Goal: Transaction & Acquisition: Purchase product/service

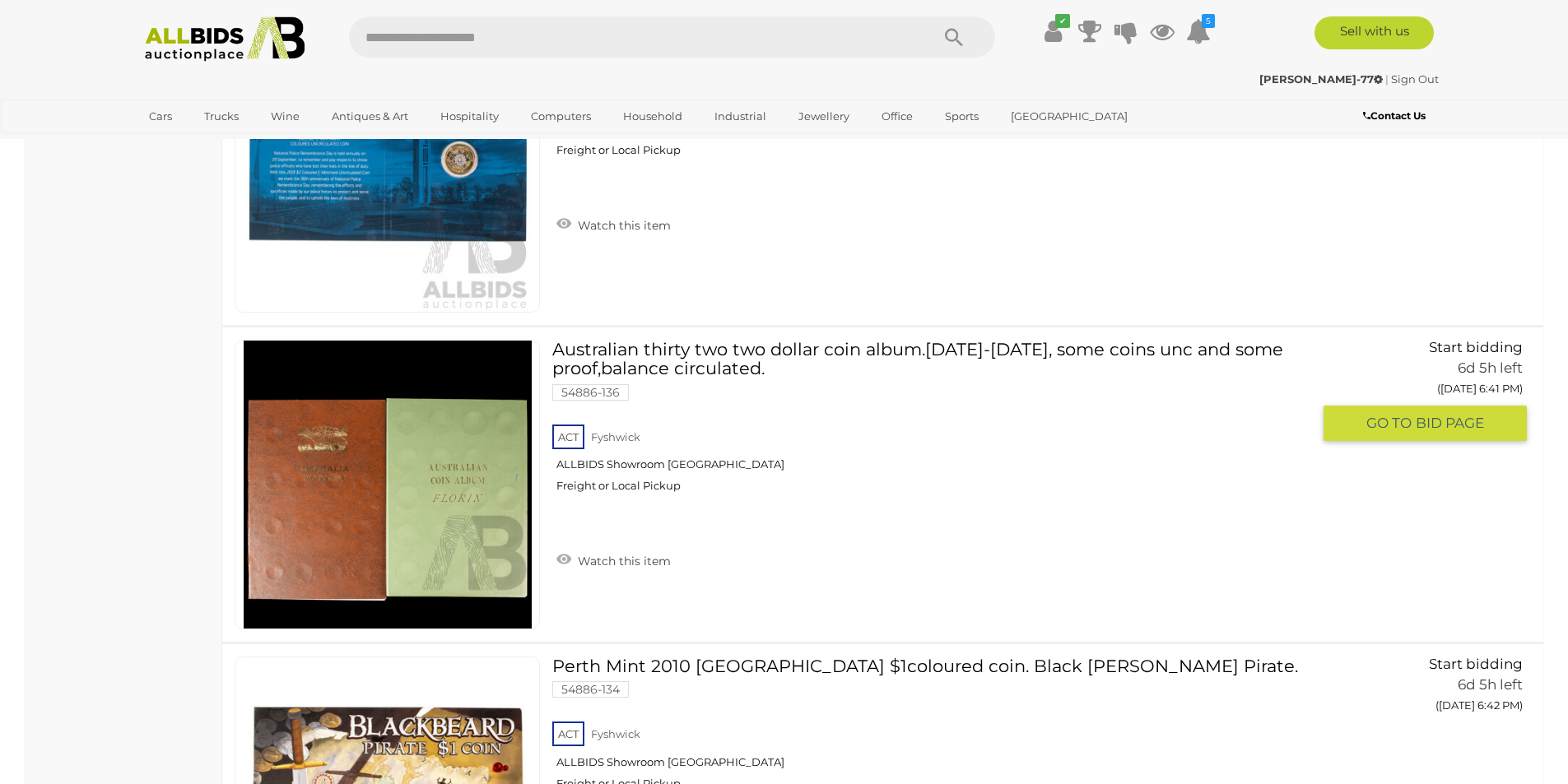
scroll to position [4360, 0]
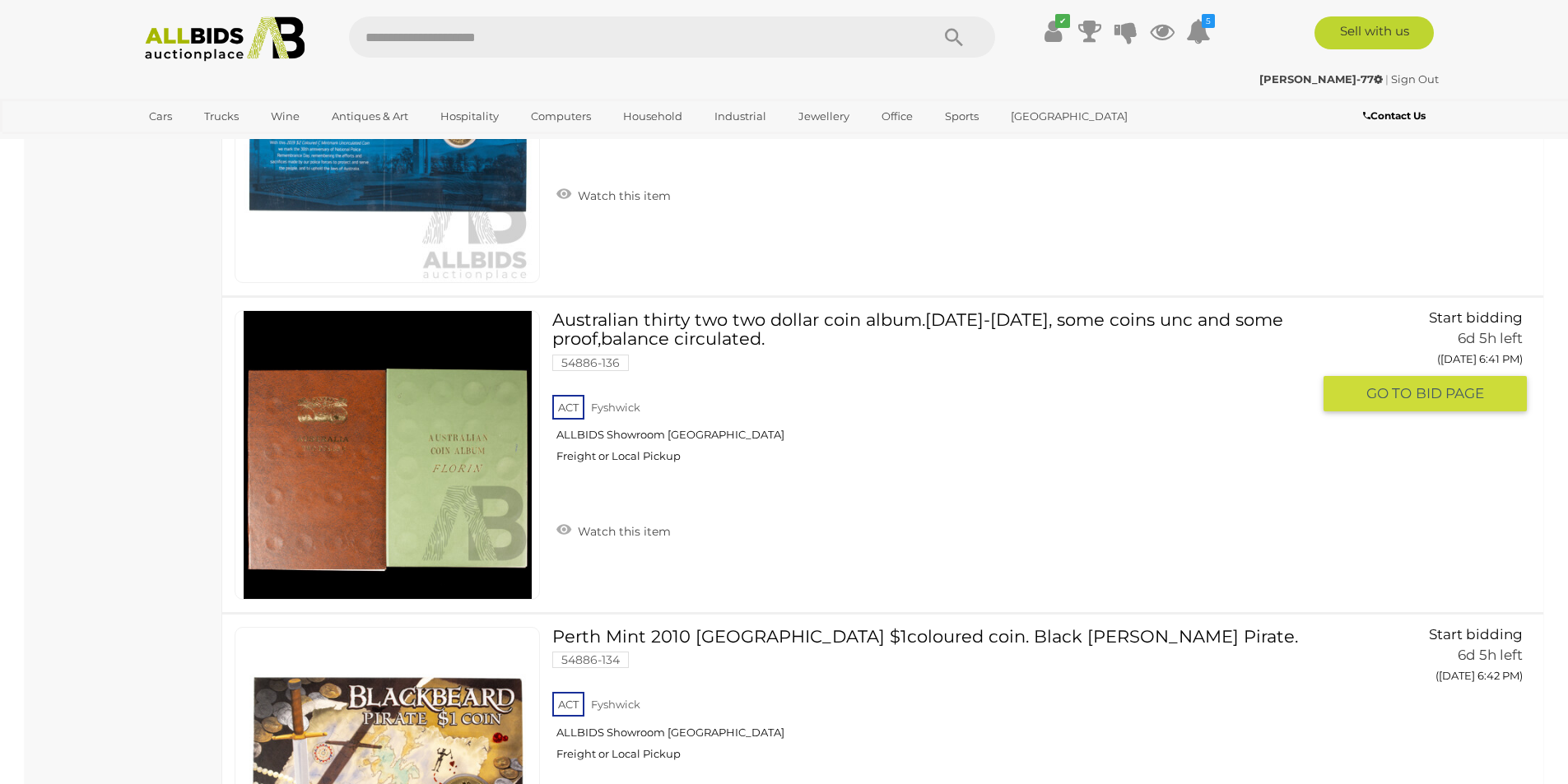
click at [340, 475] on img at bounding box center [388, 455] width 288 height 288
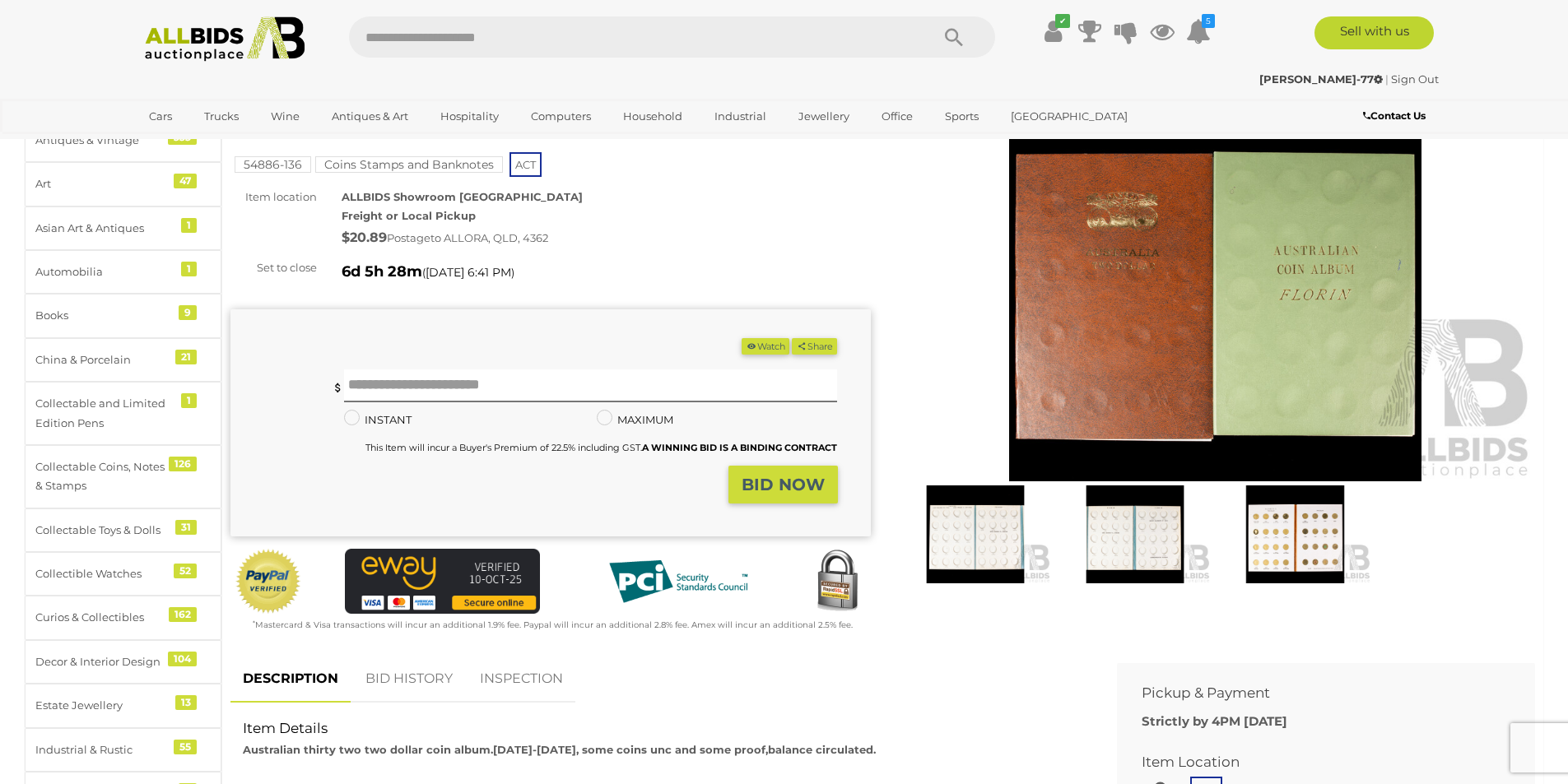
scroll to position [165, 0]
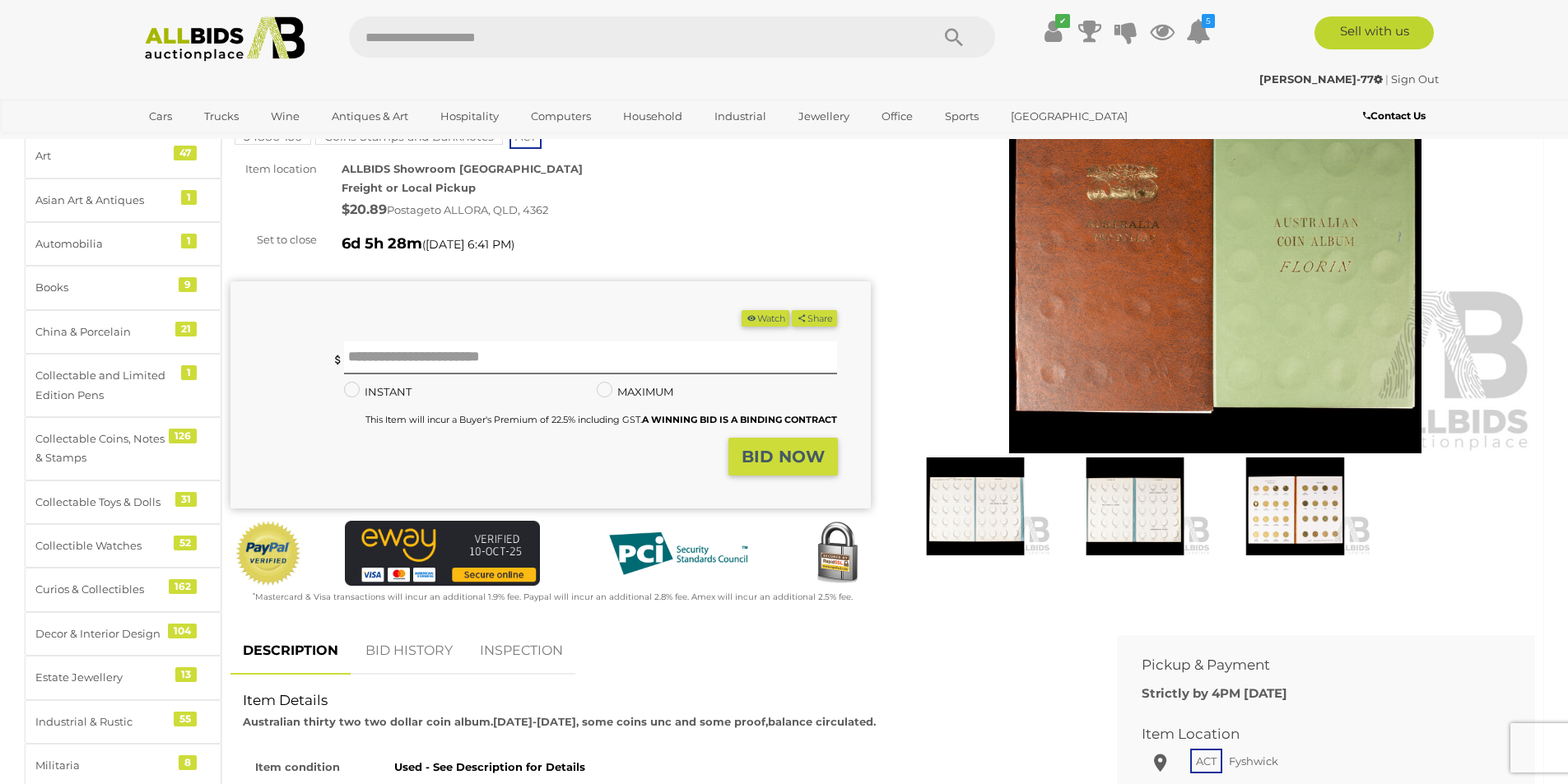
click at [988, 498] on img at bounding box center [976, 507] width 152 height 98
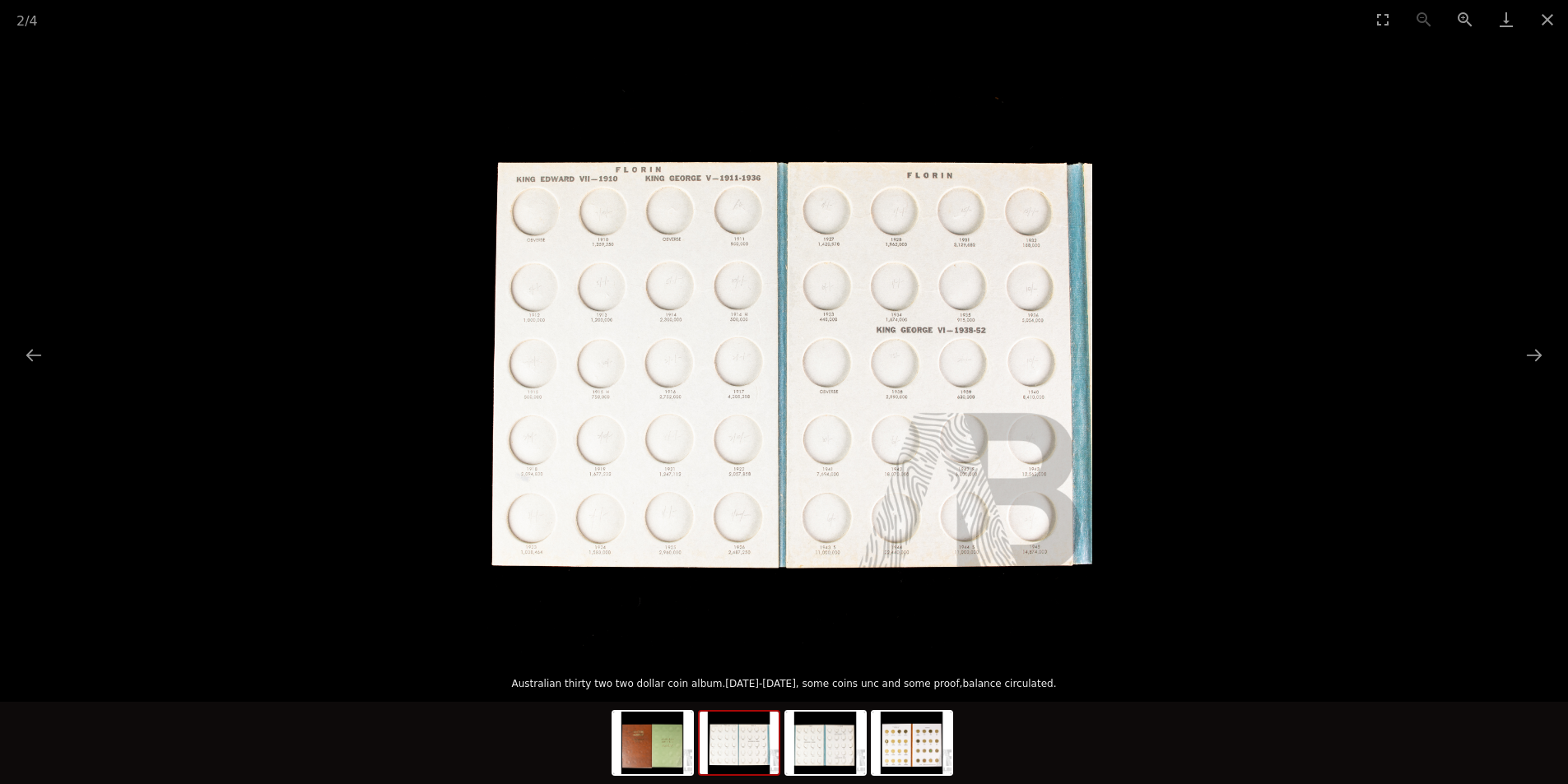
scroll to position [411, 0]
click at [770, 760] on img at bounding box center [740, 743] width 79 height 63
click at [832, 765] on img at bounding box center [826, 743] width 79 height 63
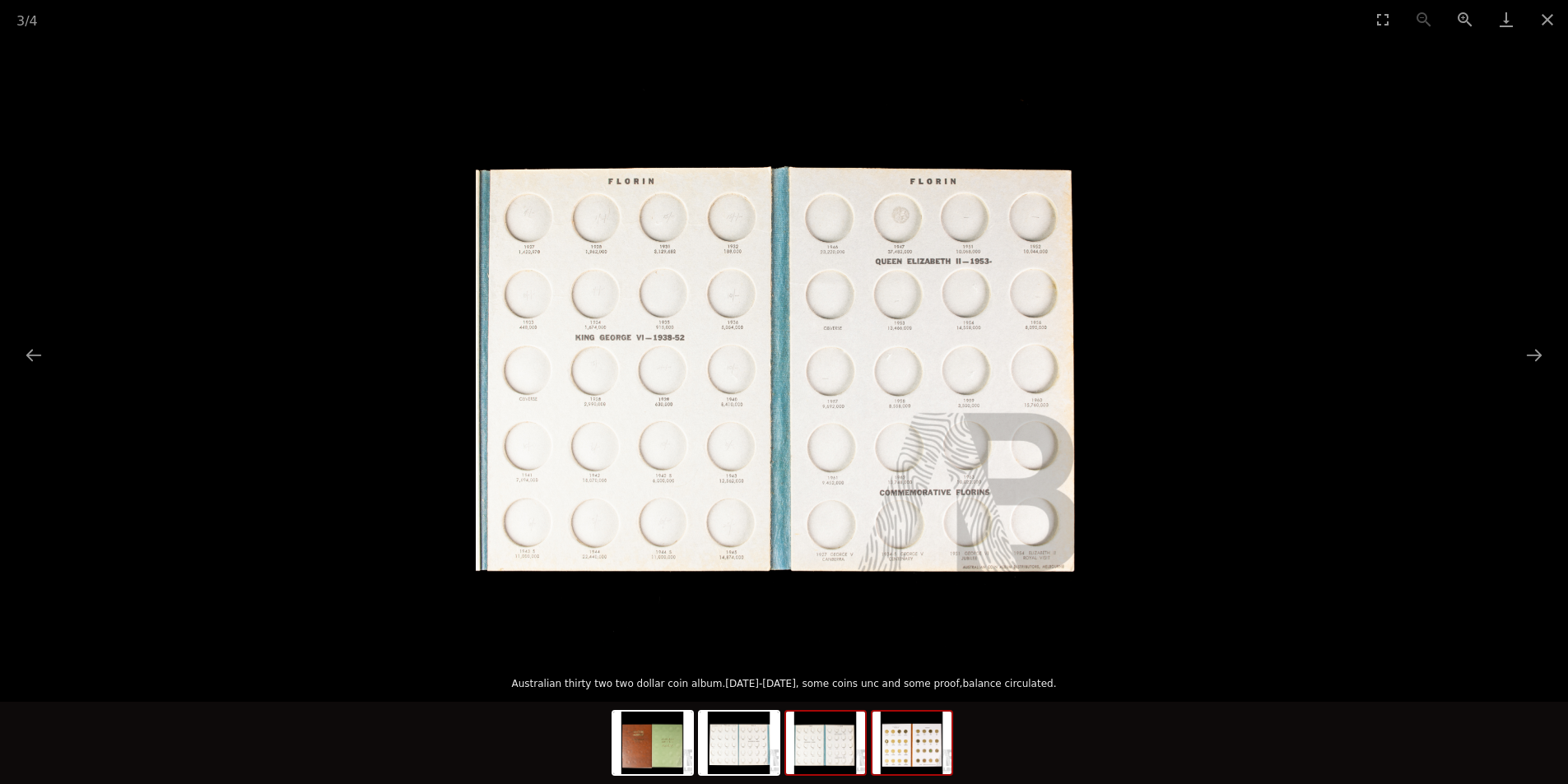
click at [884, 769] on img at bounding box center [912, 743] width 79 height 63
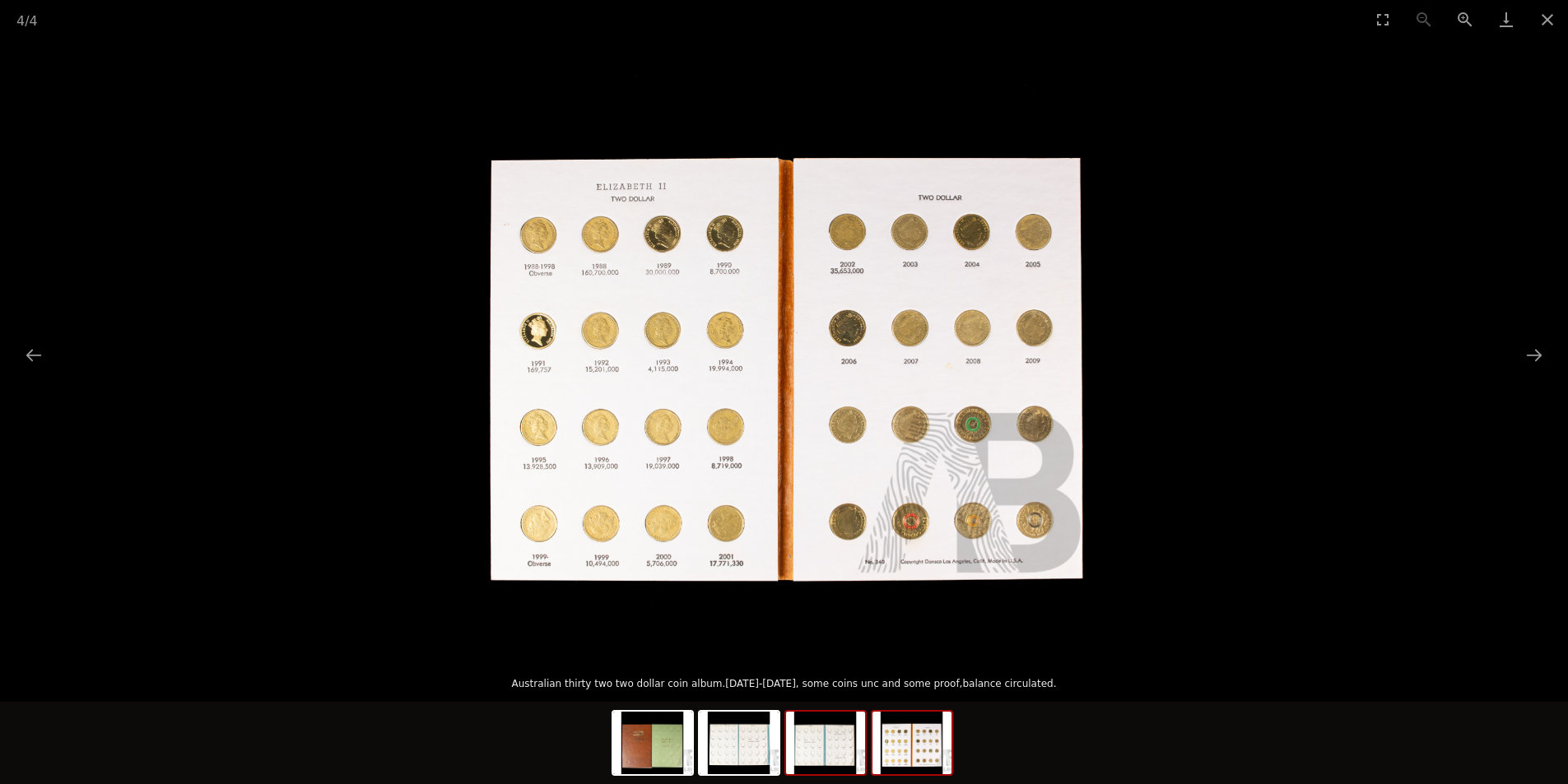
click at [847, 768] on img at bounding box center [826, 743] width 79 height 63
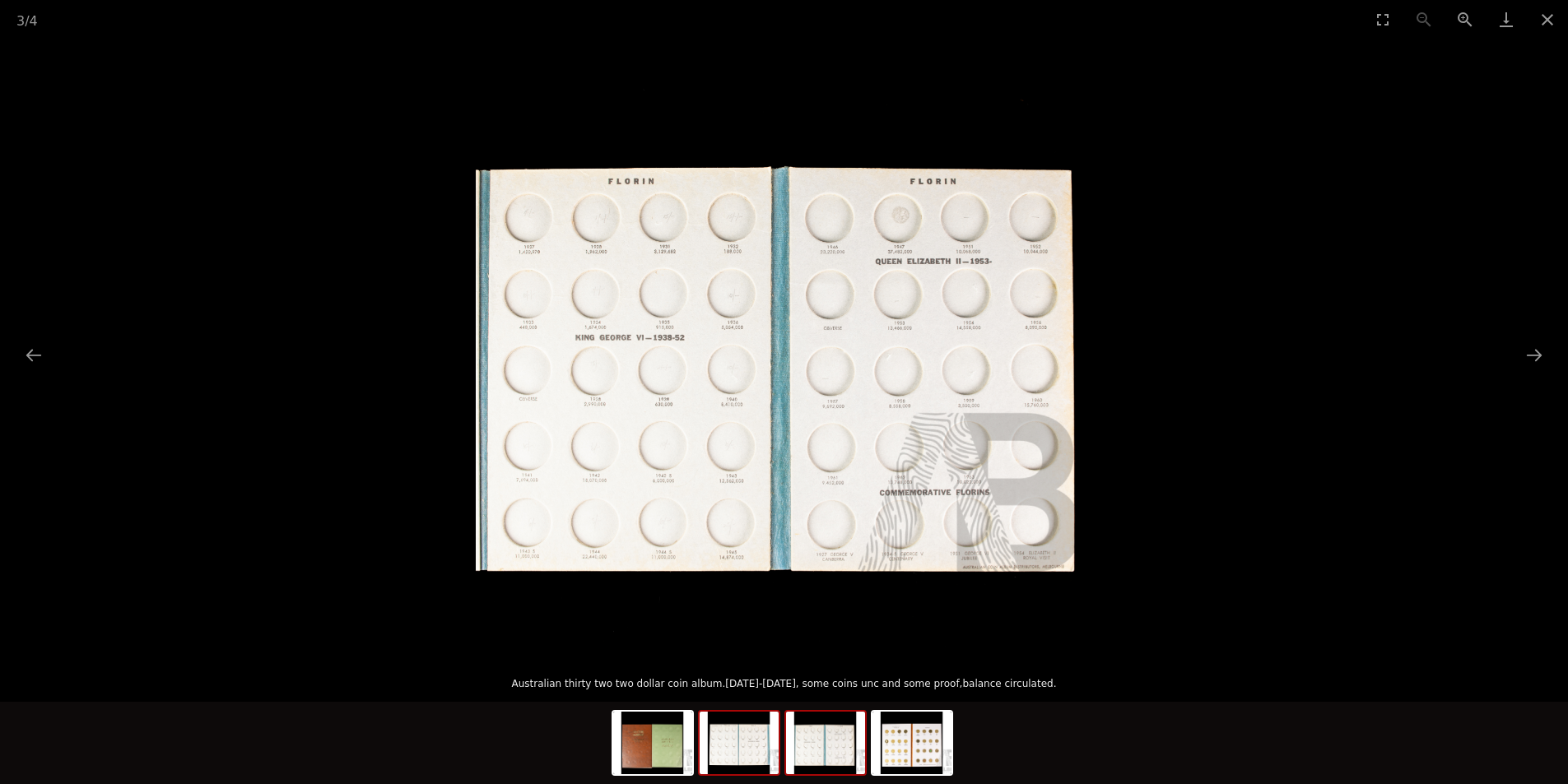
click at [755, 756] on img at bounding box center [740, 743] width 79 height 63
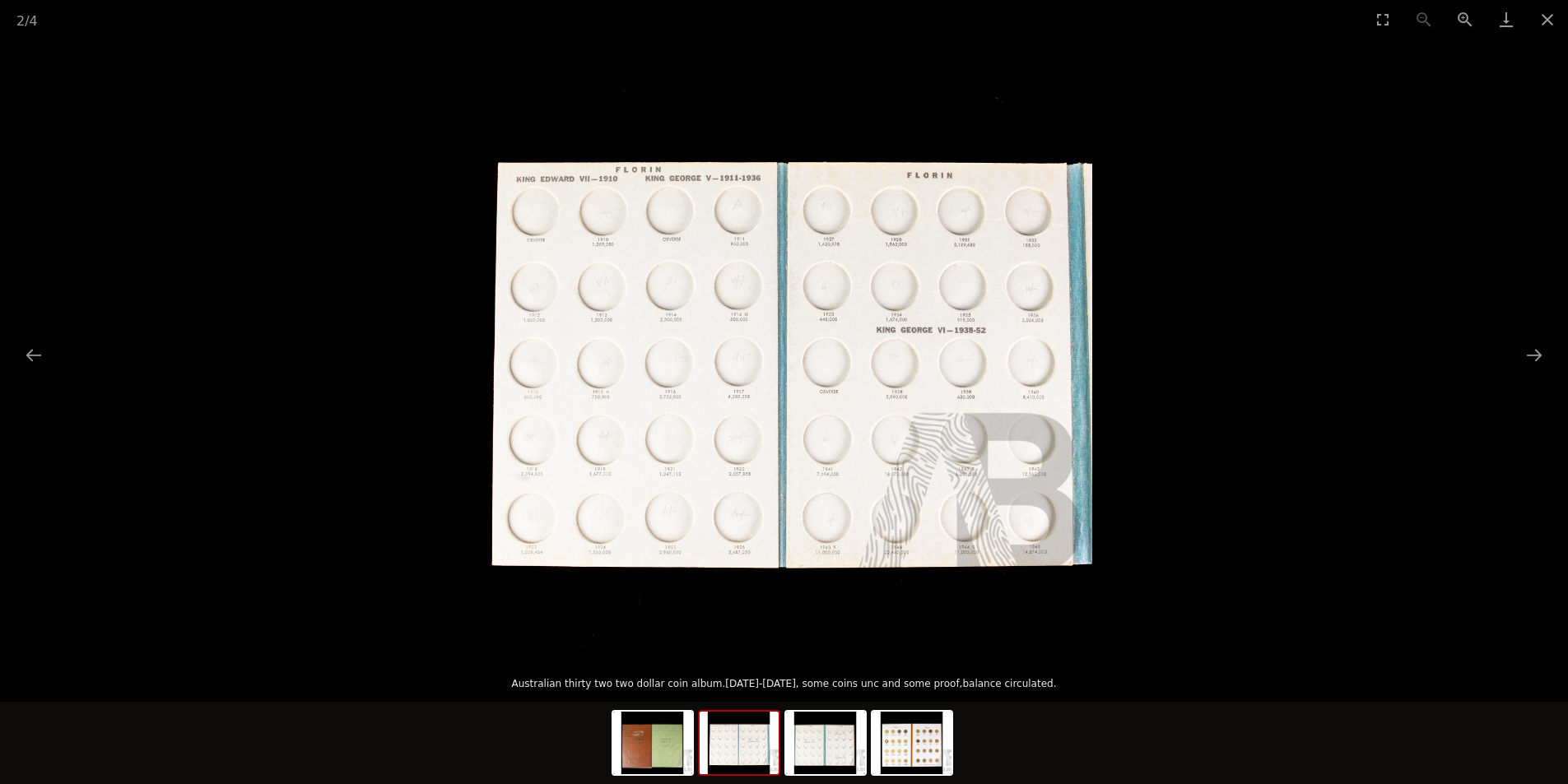
scroll to position [740, 0]
click at [921, 734] on img at bounding box center [912, 743] width 79 height 63
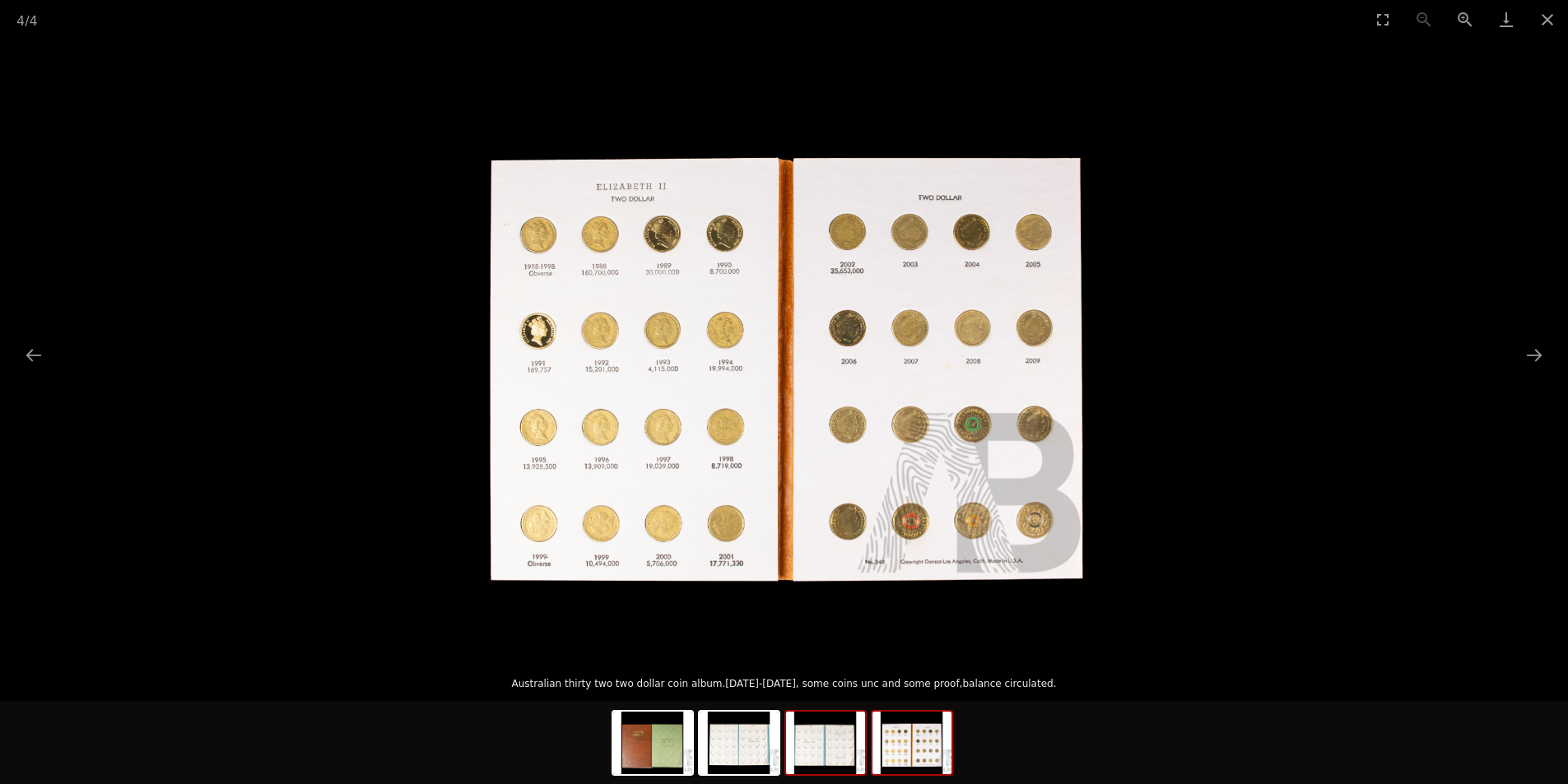
click at [826, 743] on img at bounding box center [826, 743] width 79 height 63
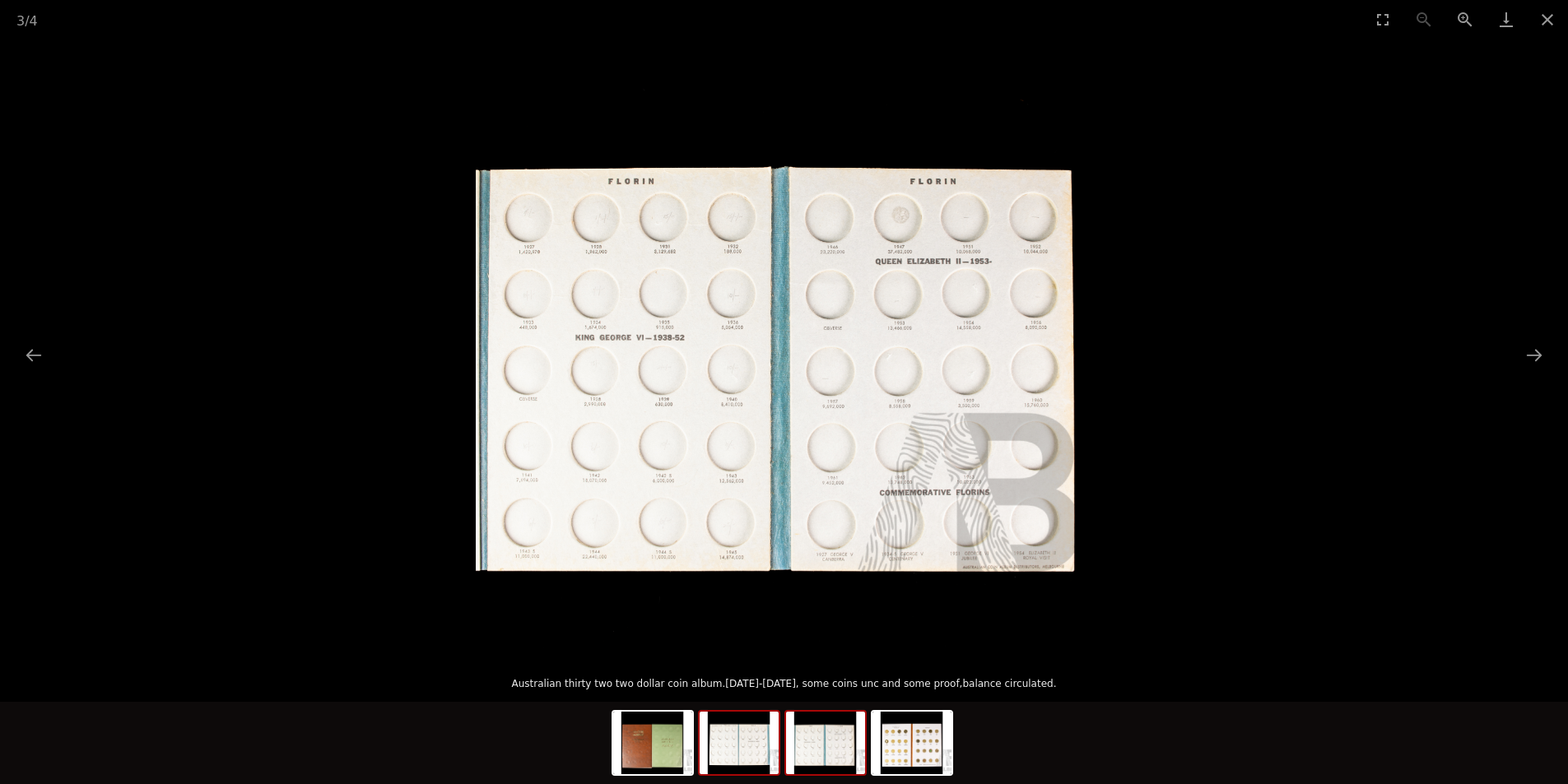
click at [753, 747] on img at bounding box center [740, 743] width 79 height 63
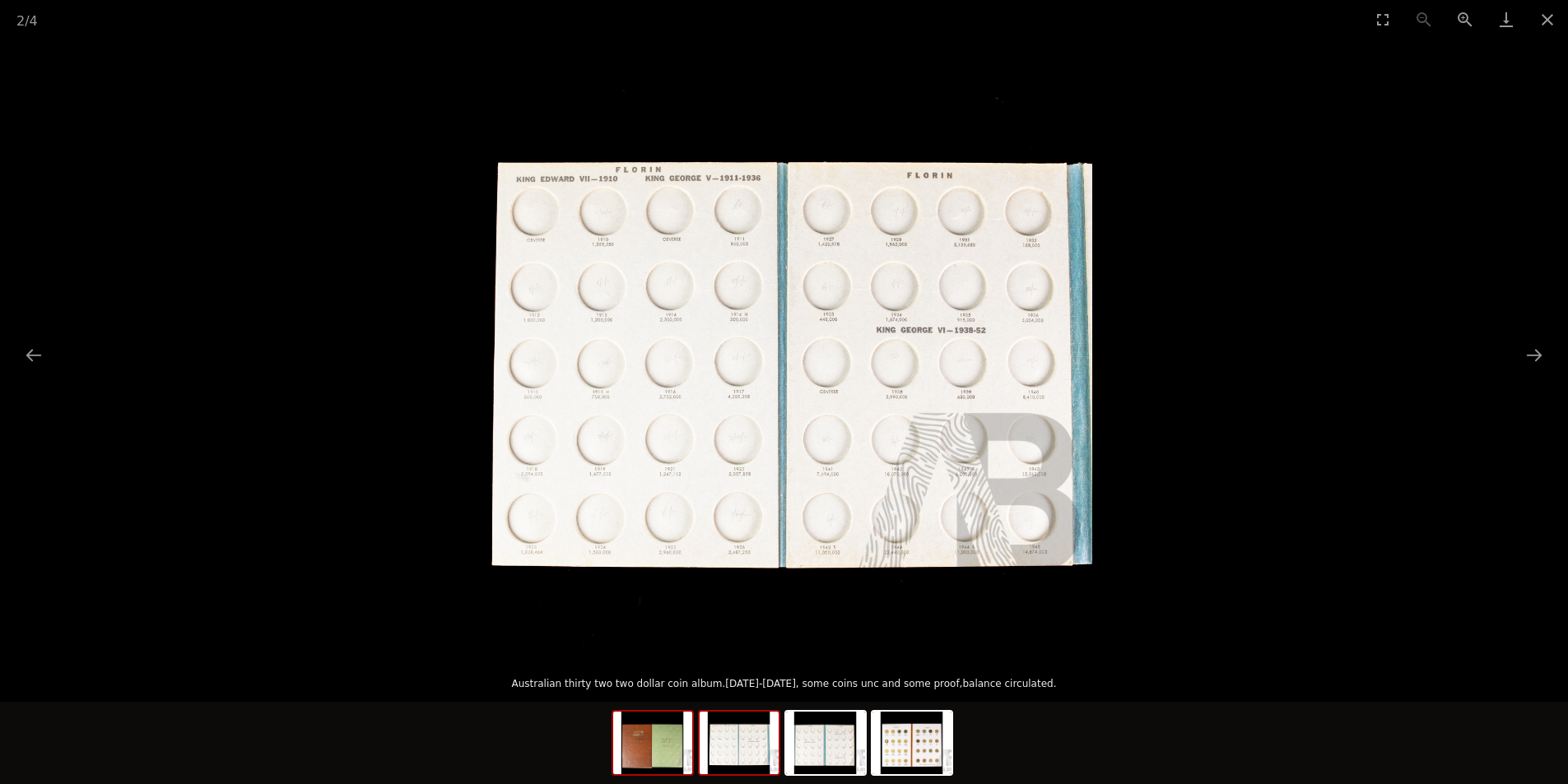
click at [656, 747] on img at bounding box center [653, 743] width 79 height 63
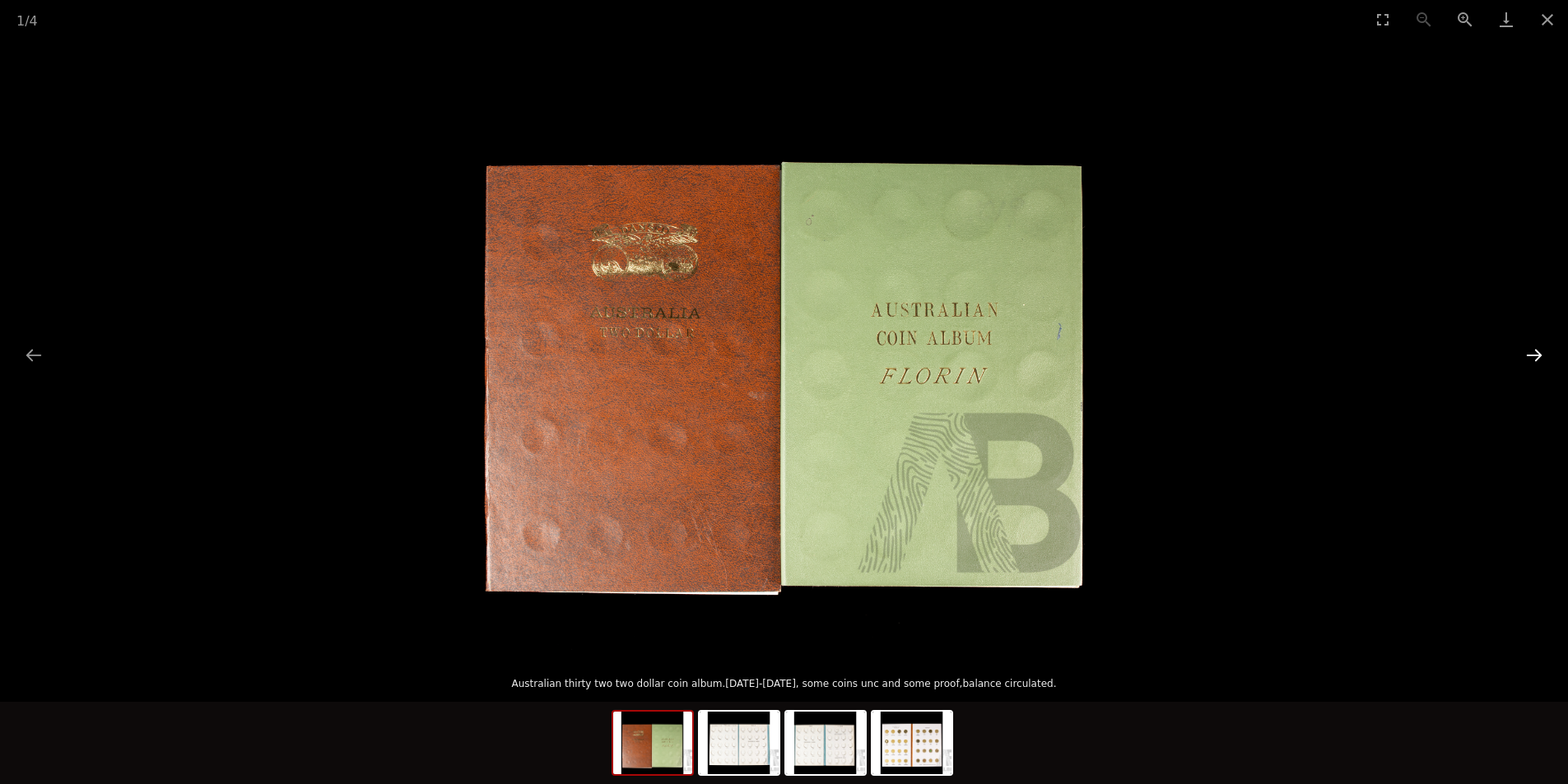
click at [1534, 355] on button "Next slide" at bounding box center [1534, 354] width 34 height 32
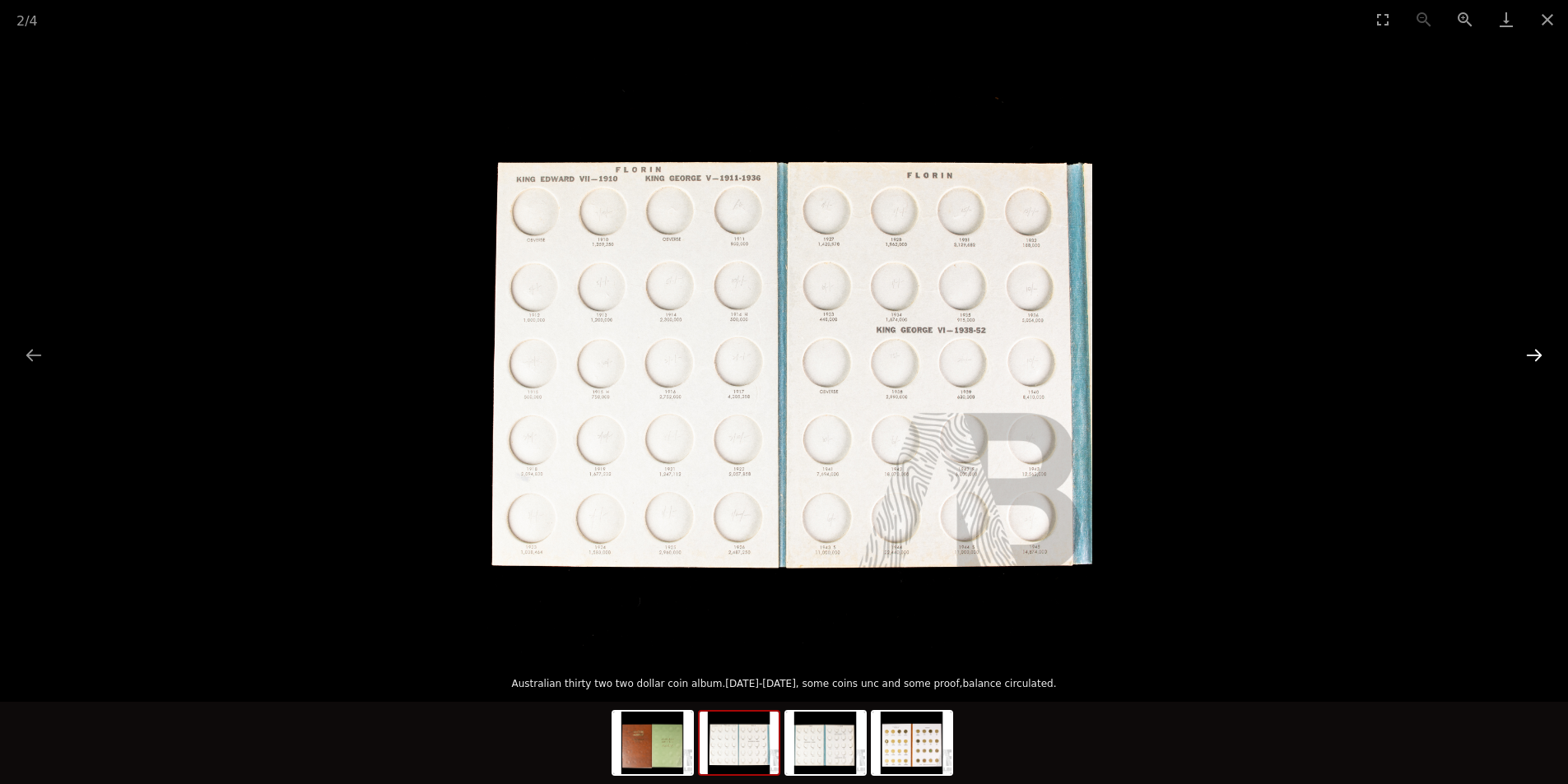
click at [1534, 357] on button "Next slide" at bounding box center [1534, 354] width 34 height 32
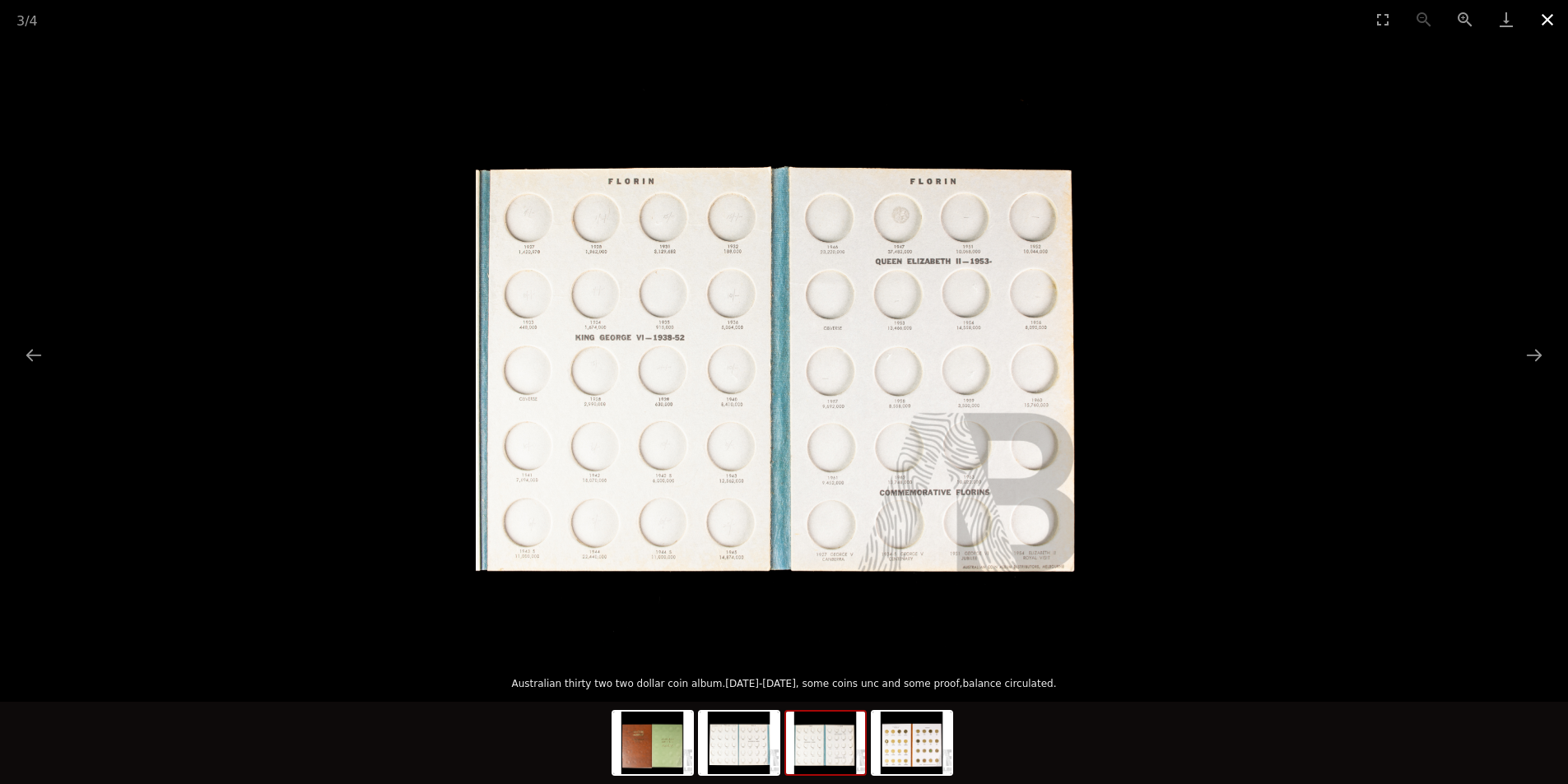
click at [1549, 17] on button "Close gallery" at bounding box center [1547, 19] width 41 height 39
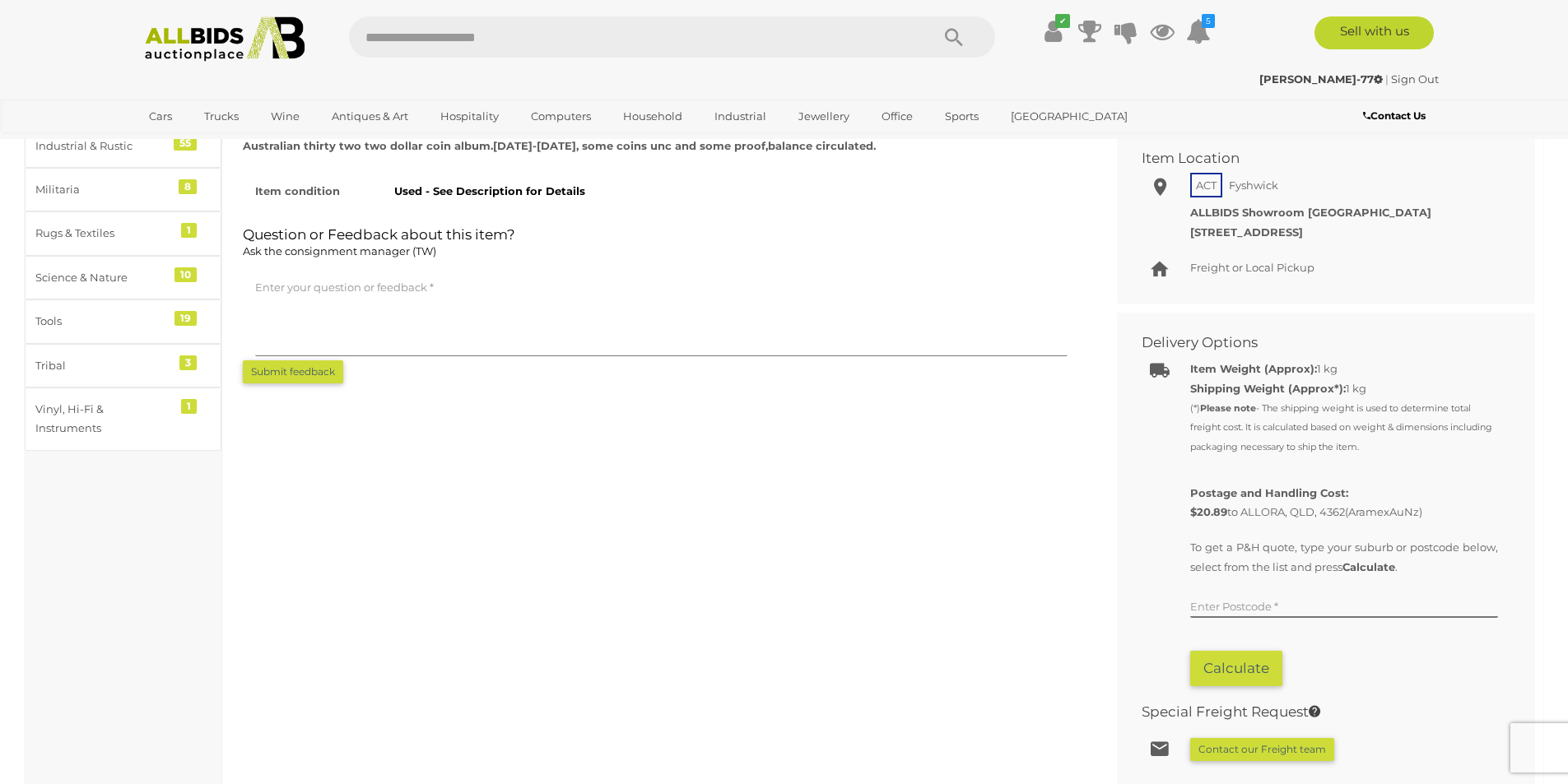
scroll to position [165, 0]
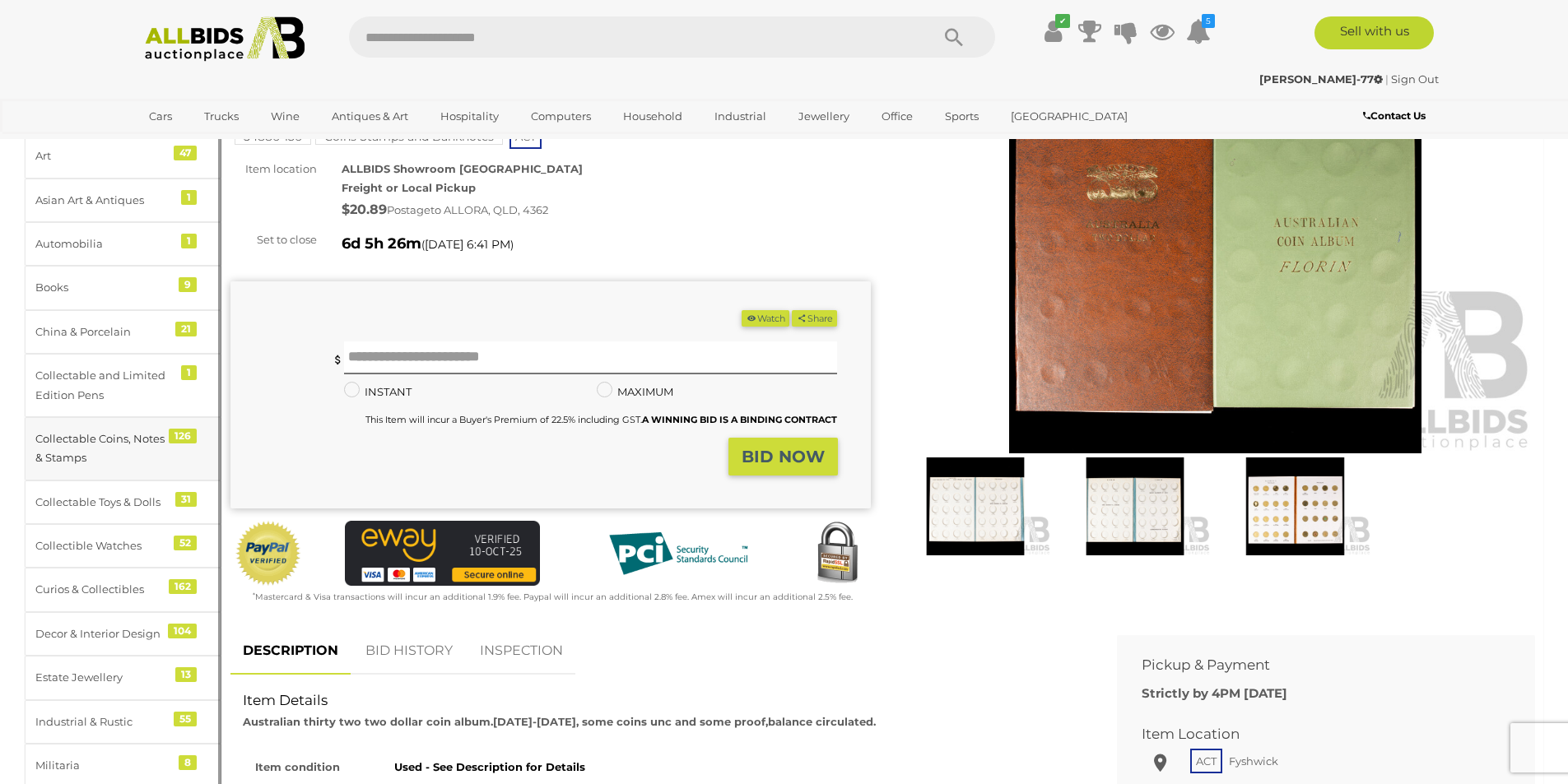
click at [139, 438] on div "Collectable Coins, Notes & Stamps" at bounding box center [103, 448] width 136 height 39
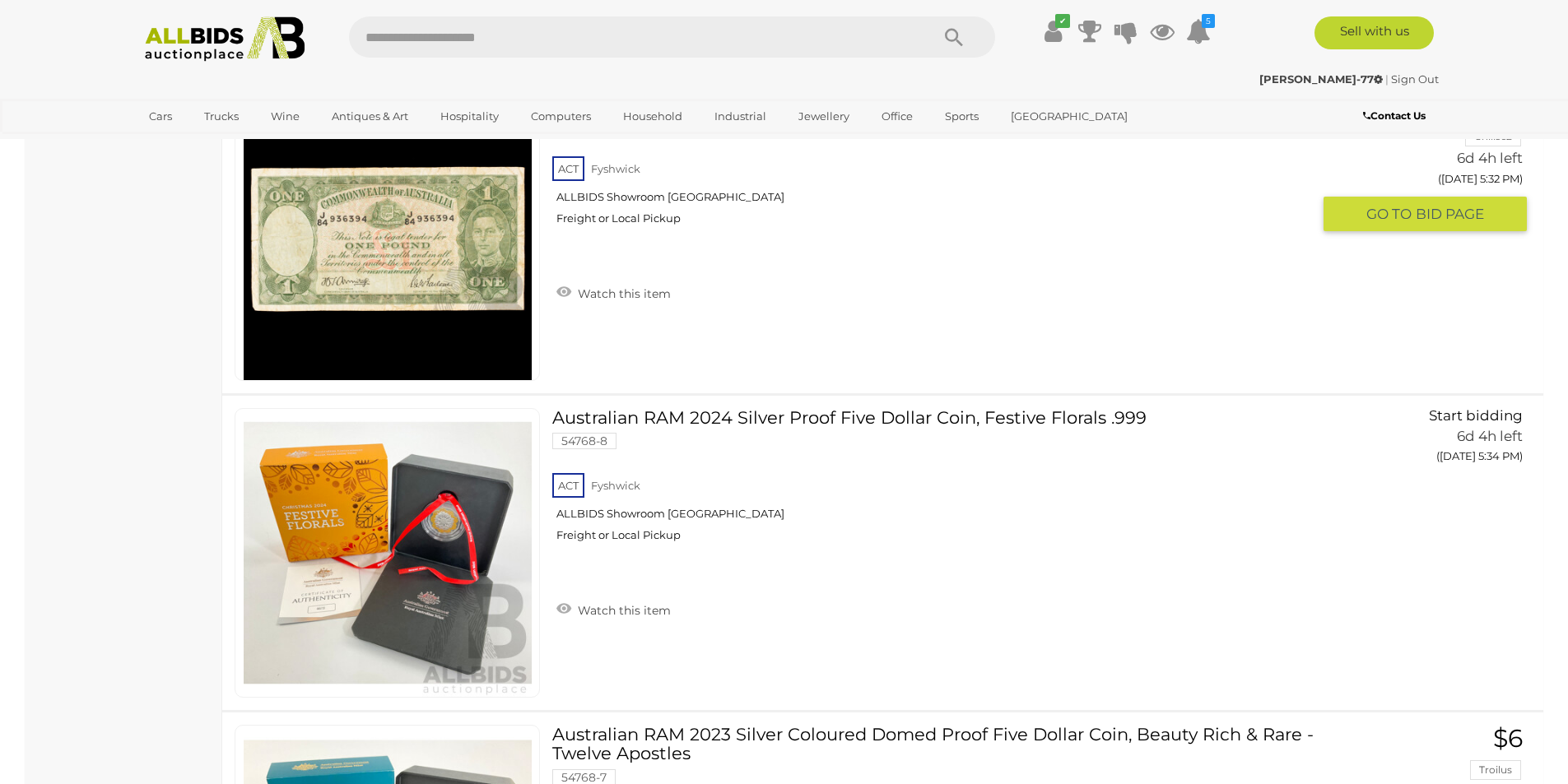
scroll to position [1610, 0]
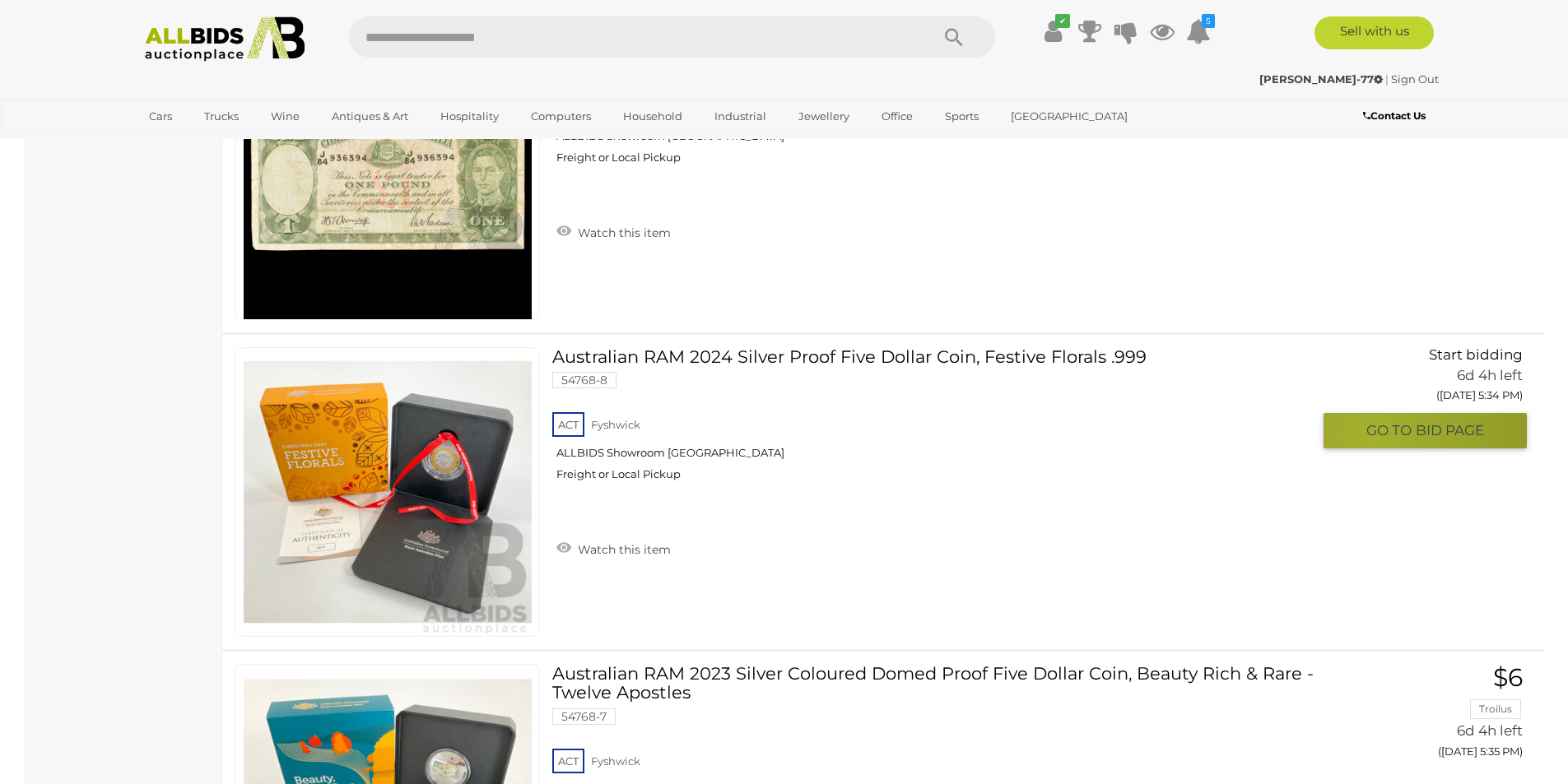
click at [1371, 433] on span "GO TO" at bounding box center [1390, 431] width 49 height 19
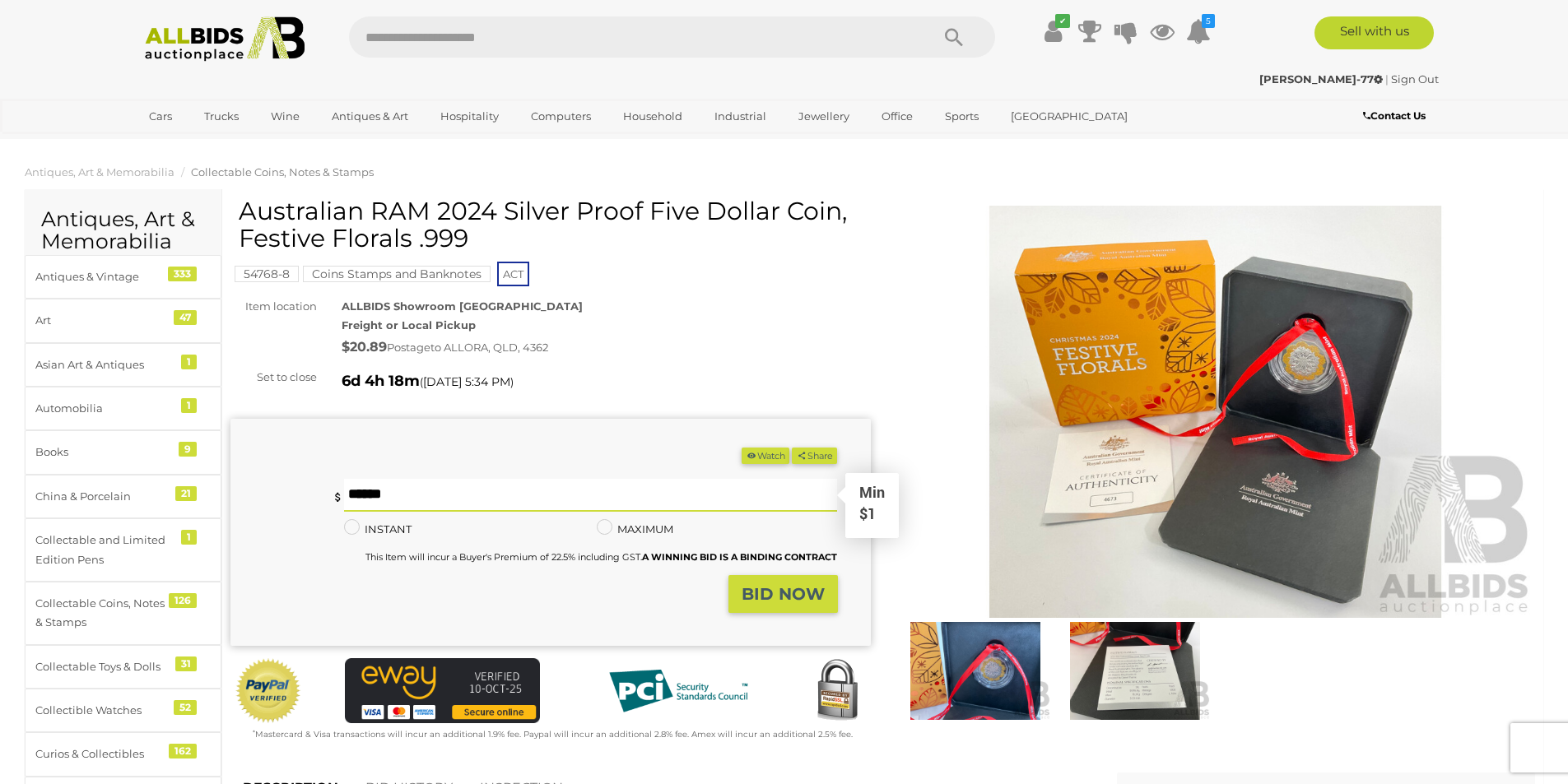
click at [525, 495] on input "text" at bounding box center [590, 495] width 494 height 33
type input "**"
click at [779, 595] on strong "BID NOW" at bounding box center [783, 594] width 83 height 20
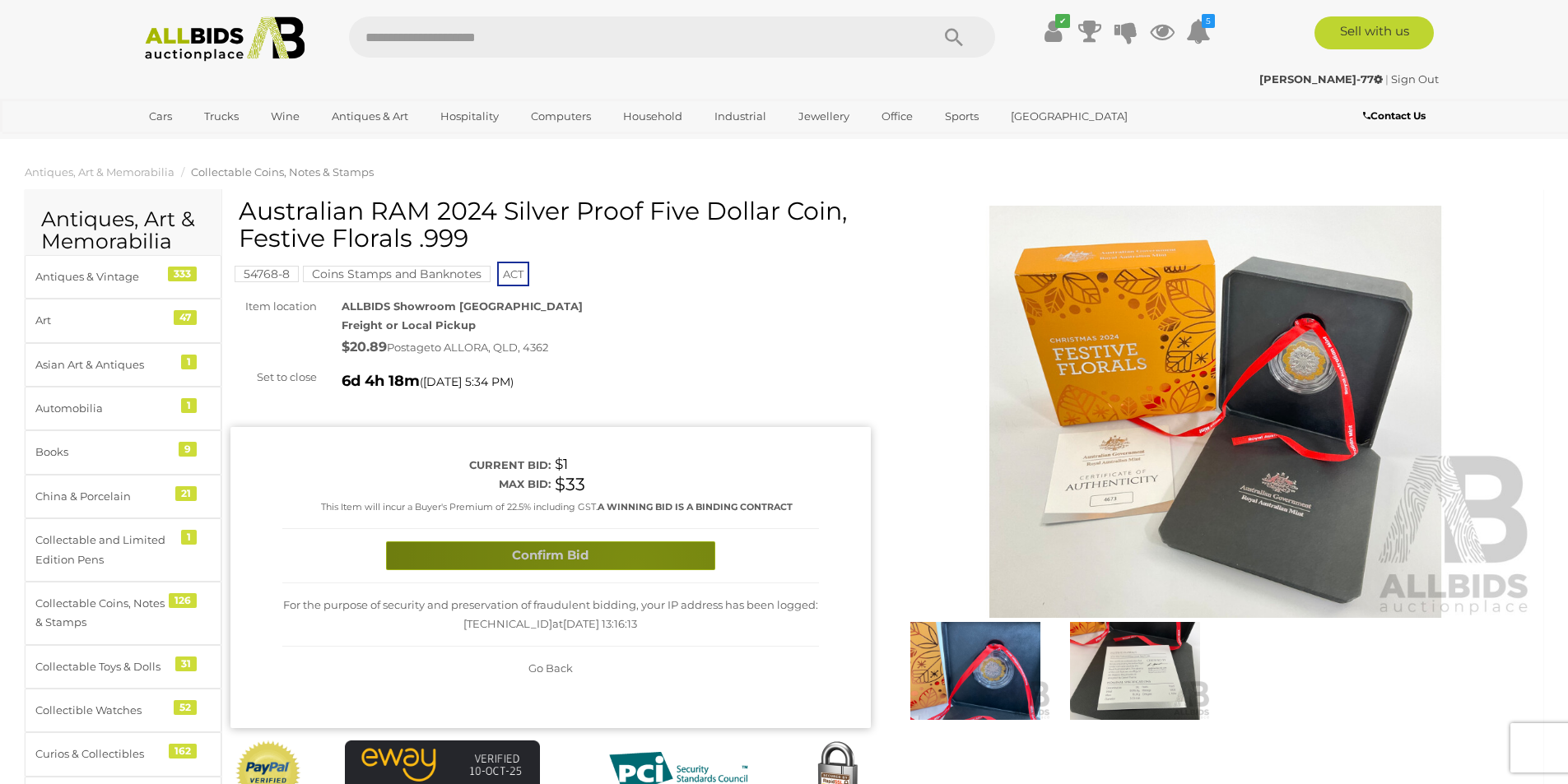
click at [635, 566] on button "Confirm Bid" at bounding box center [551, 555] width 329 height 28
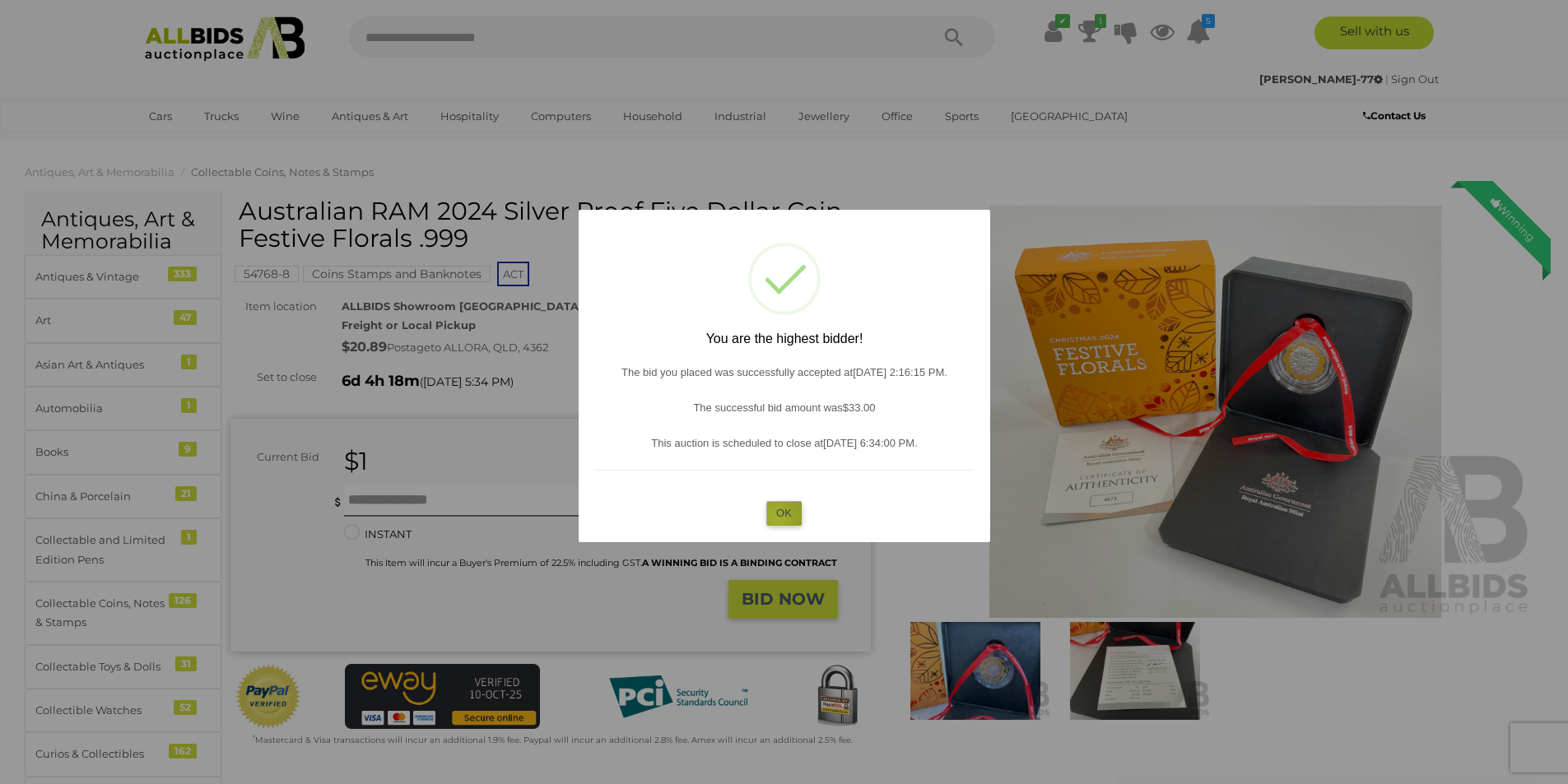
click at [775, 518] on button "OK" at bounding box center [784, 513] width 35 height 24
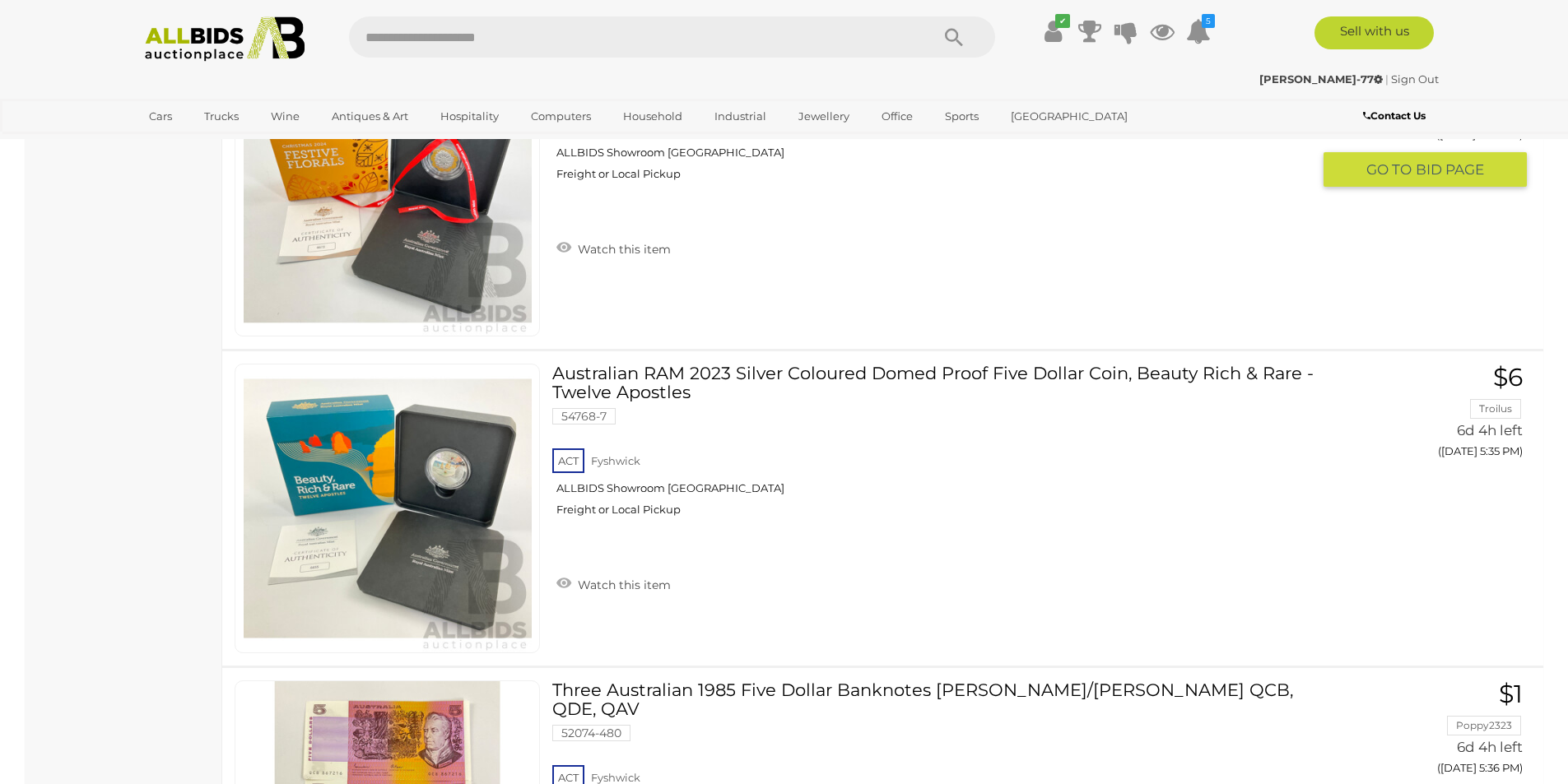
scroll to position [1939, 0]
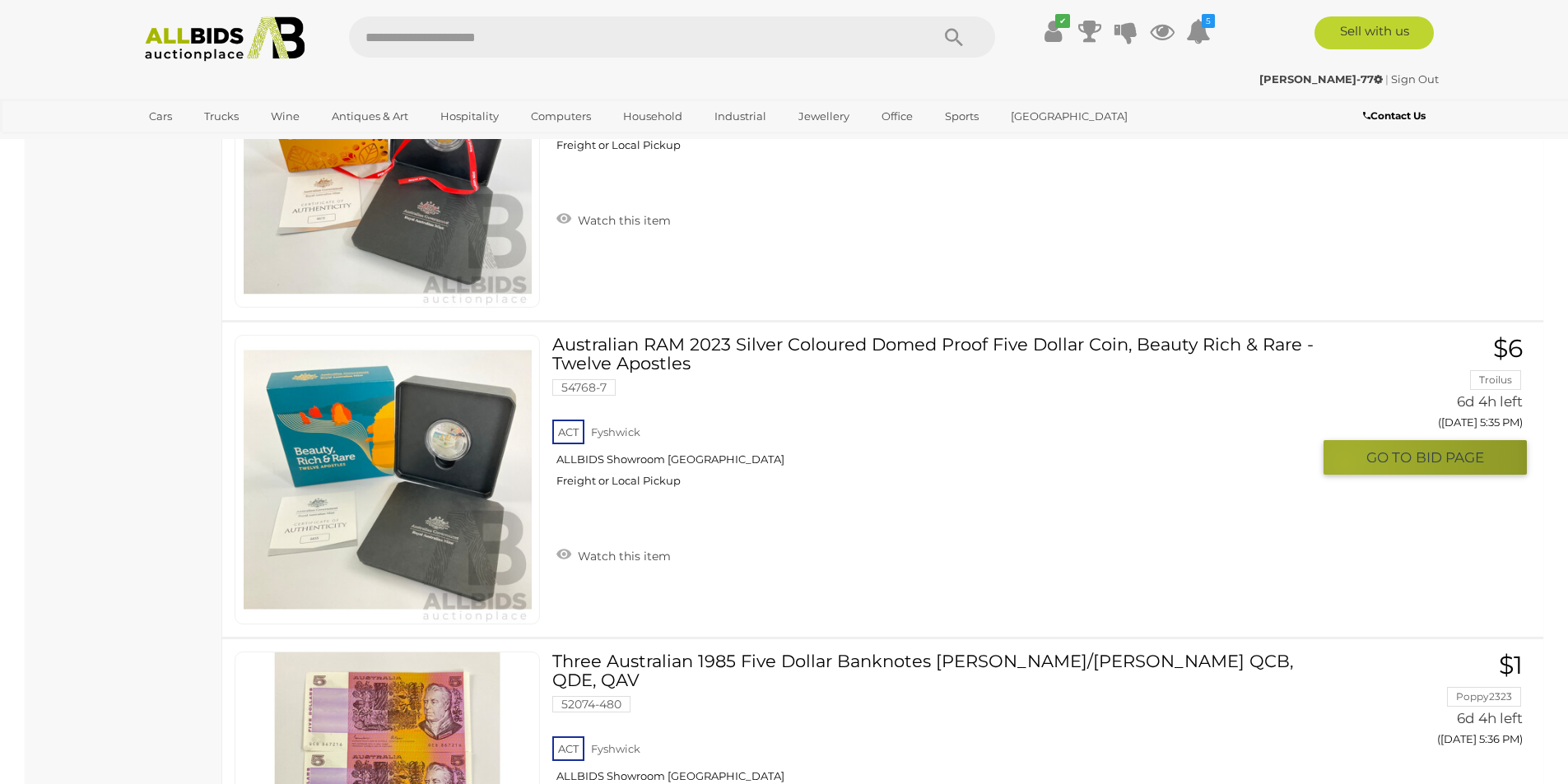
click at [1345, 464] on button "GO TO BID PAGE" at bounding box center [1425, 457] width 203 height 35
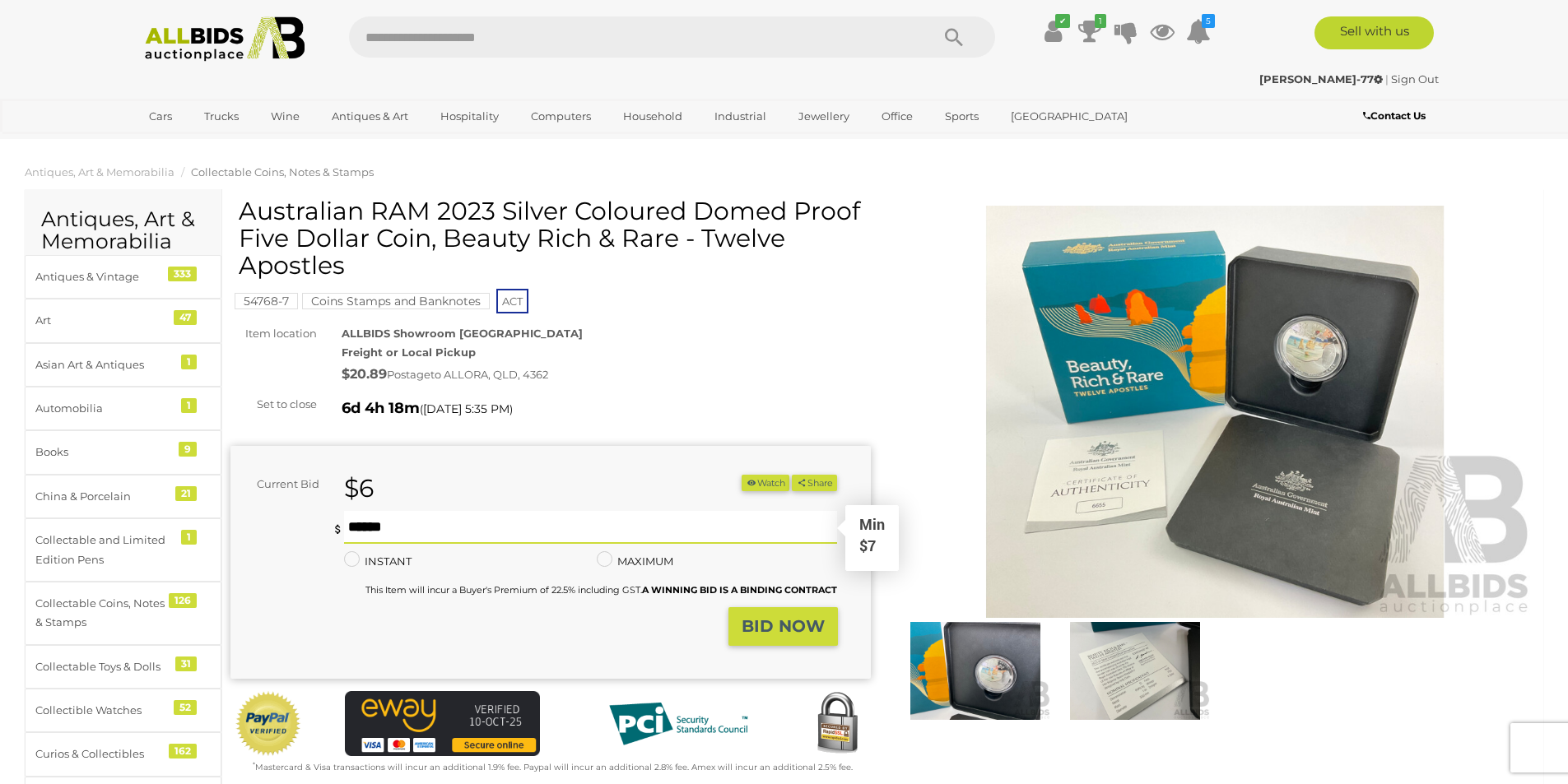
click at [497, 526] on input "text" at bounding box center [590, 527] width 494 height 33
type input "**"
click at [773, 637] on button "BID NOW" at bounding box center [783, 626] width 109 height 39
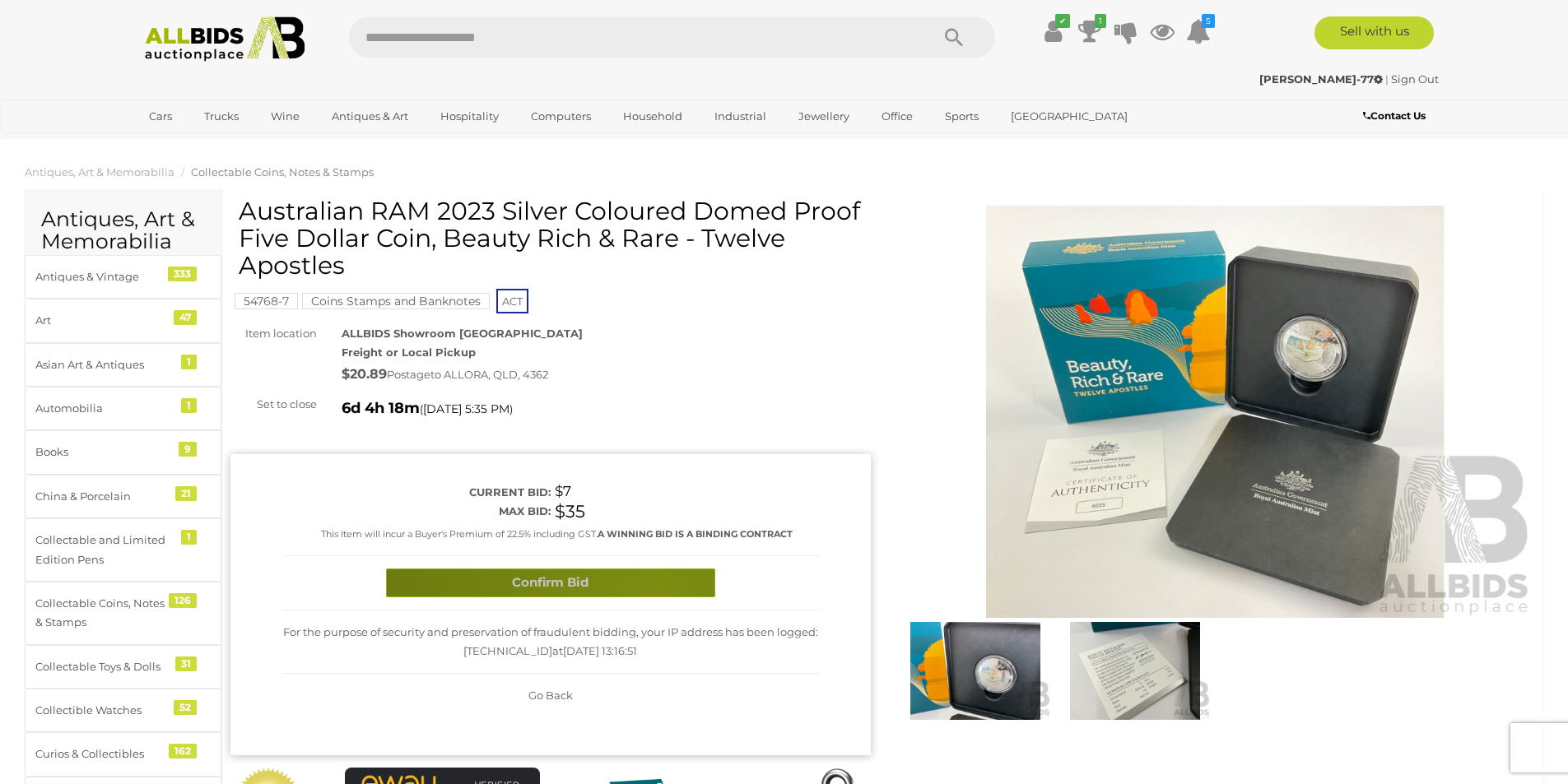
click at [656, 590] on button "Confirm Bid" at bounding box center [551, 582] width 329 height 28
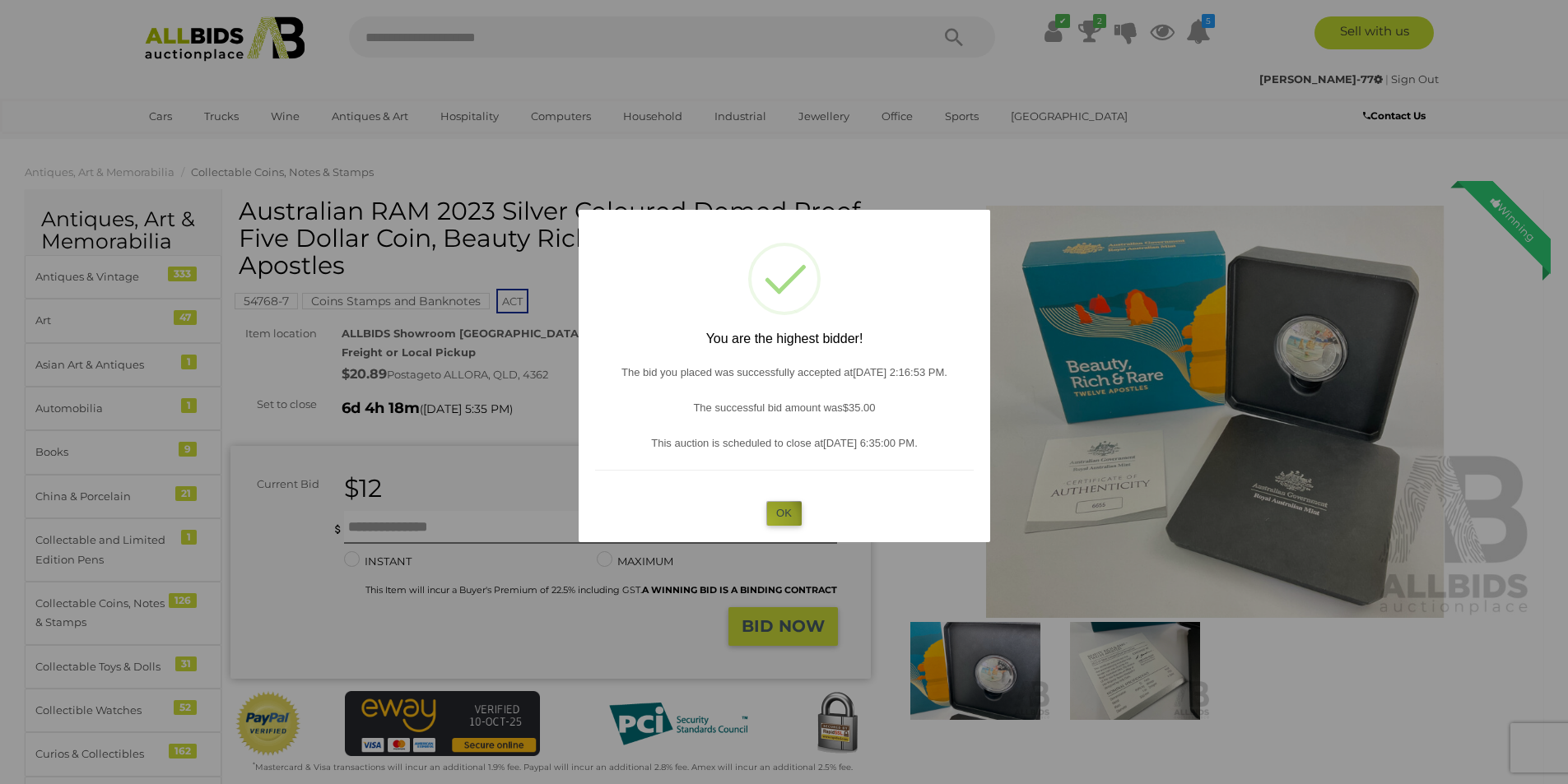
click at [768, 522] on button "OK" at bounding box center [784, 513] width 35 height 24
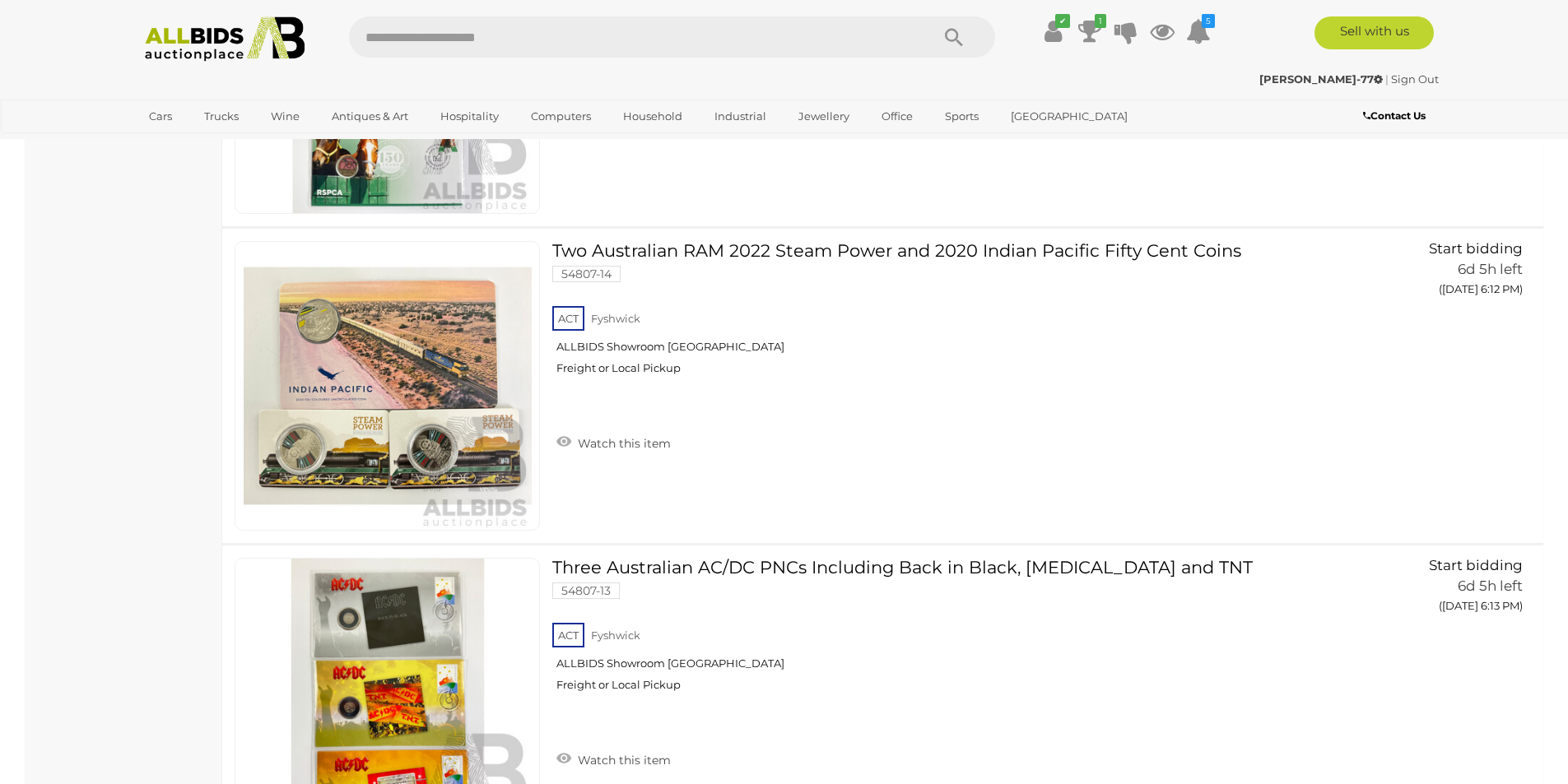
scroll to position [13033, 0]
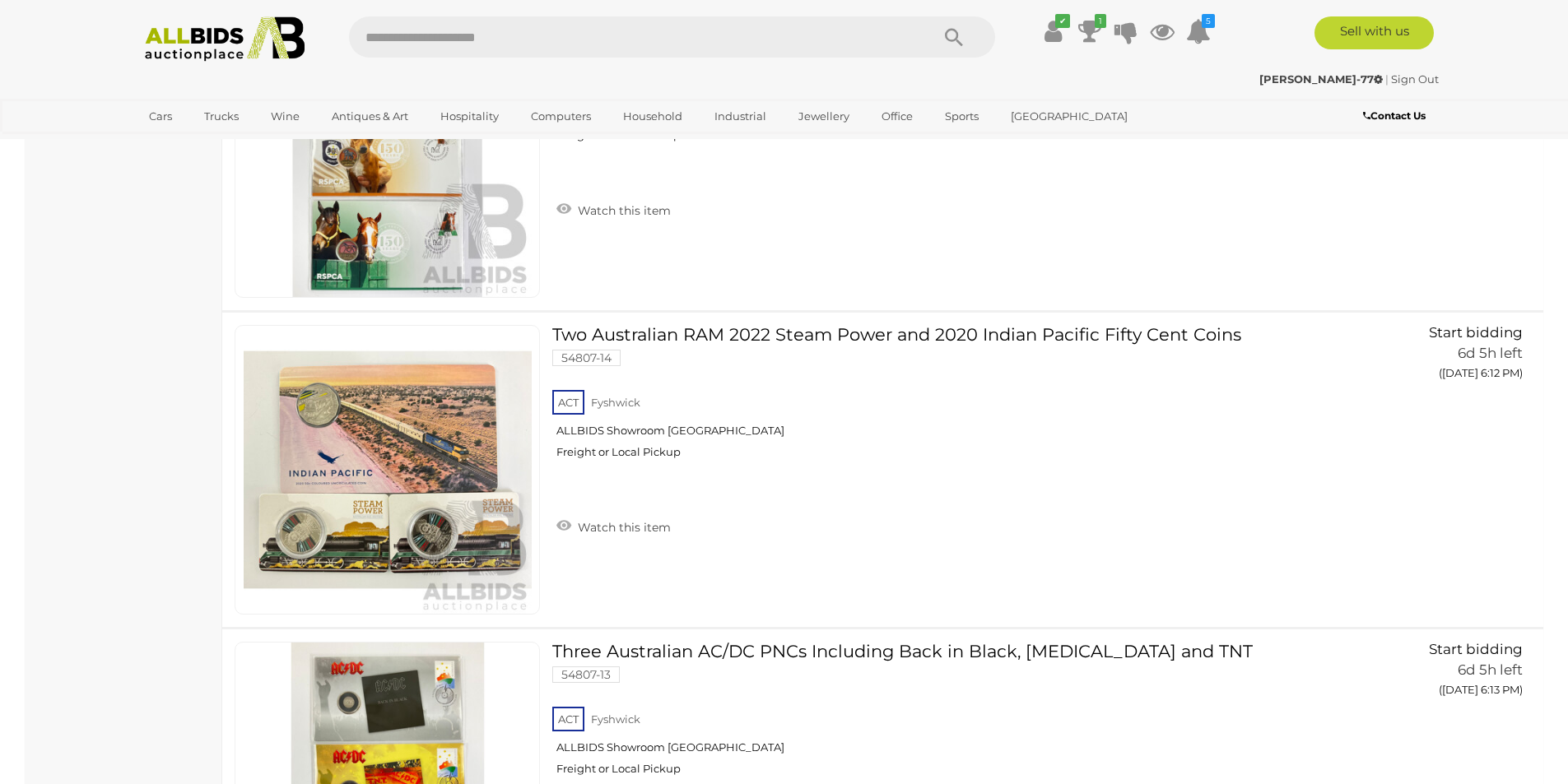
scroll to position [13033, 0]
click at [1362, 407] on button "GO TO BID PAGE" at bounding box center [1425, 408] width 203 height 35
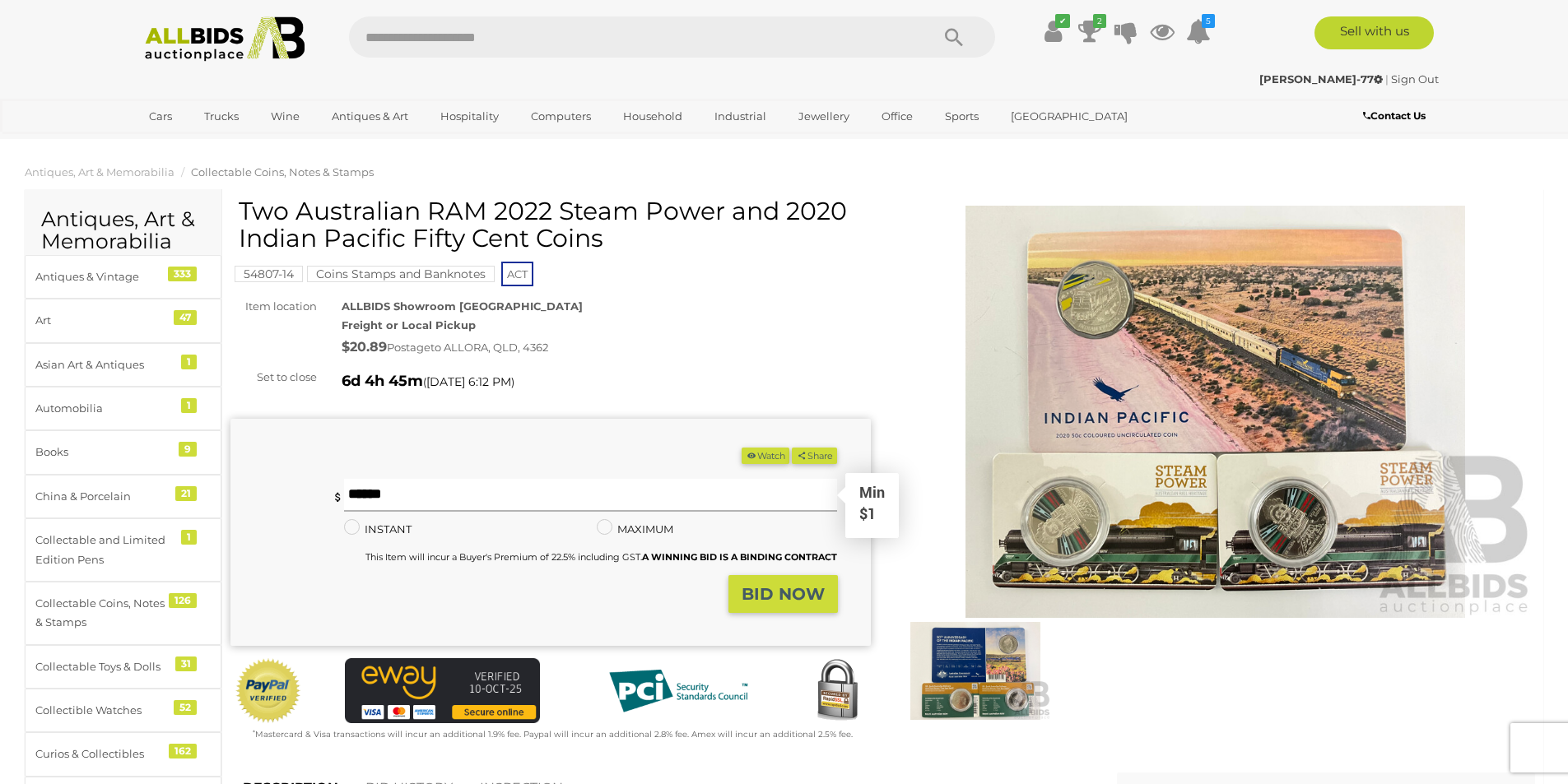
click at [453, 497] on input "text" at bounding box center [590, 495] width 494 height 33
type input "**"
click at [792, 447] on button "Share" at bounding box center [815, 456] width 46 height 17
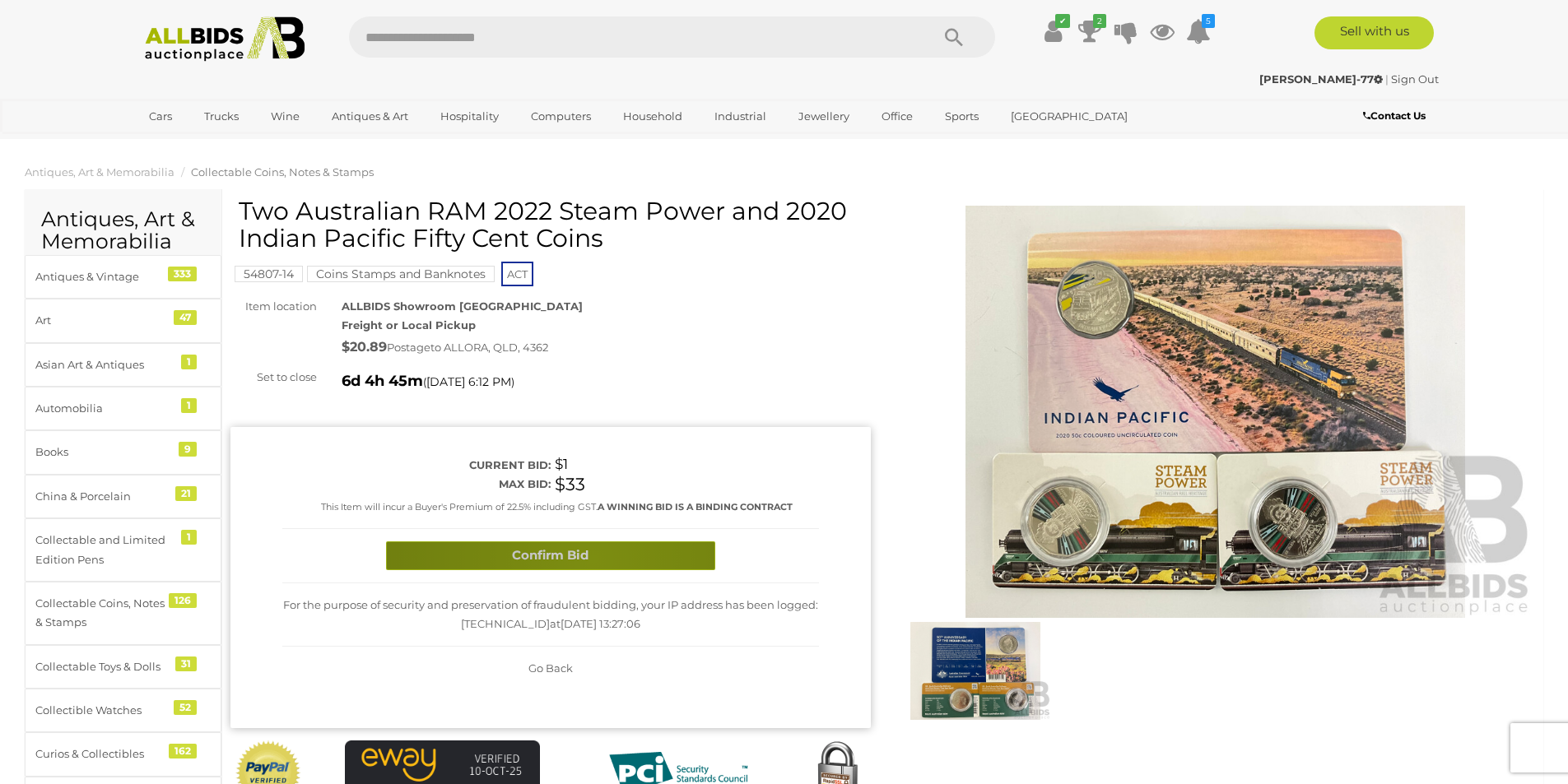
click at [592, 558] on button "Confirm Bid" at bounding box center [551, 555] width 329 height 28
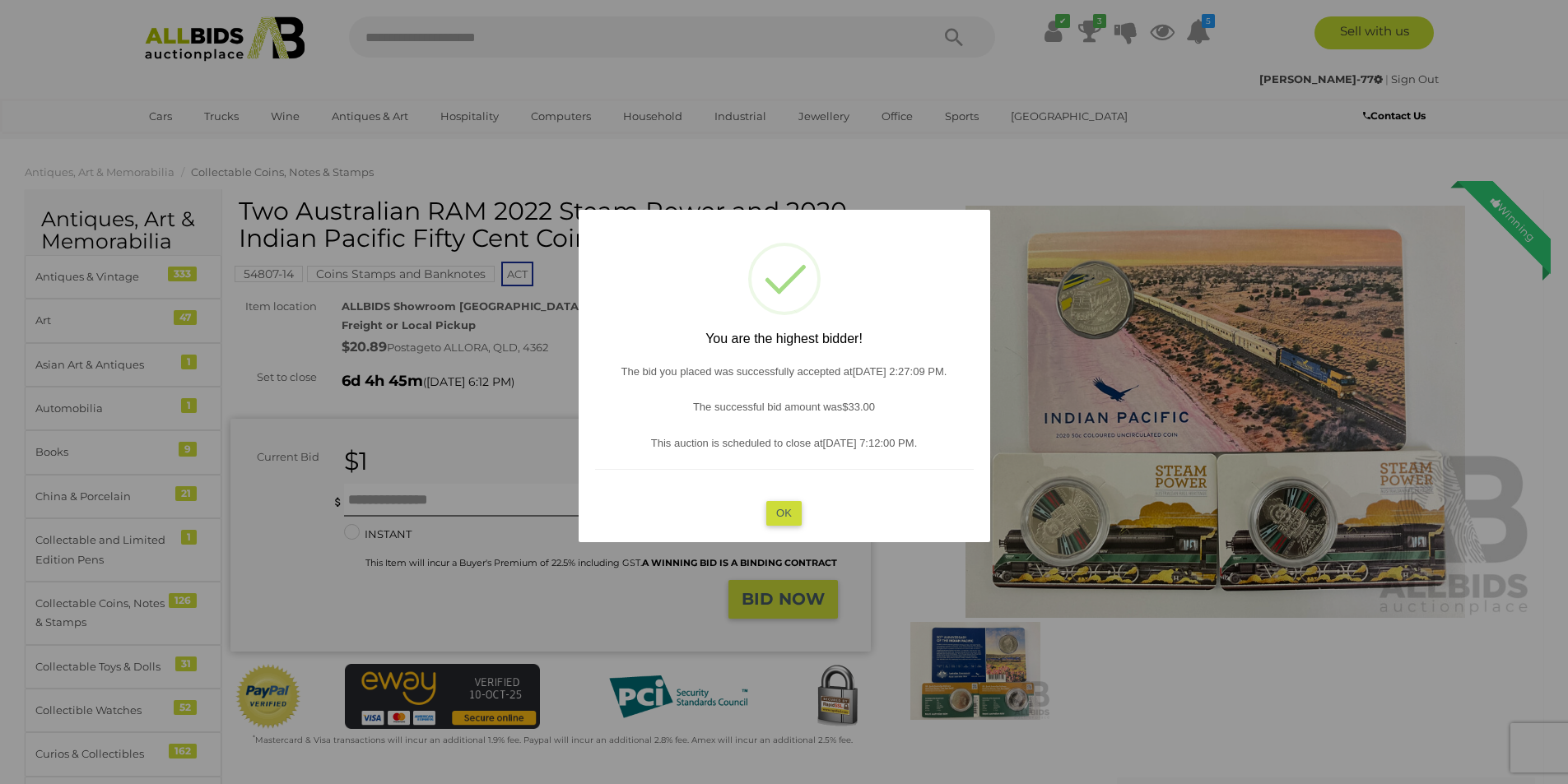
click at [784, 508] on button "OK" at bounding box center [784, 513] width 35 height 24
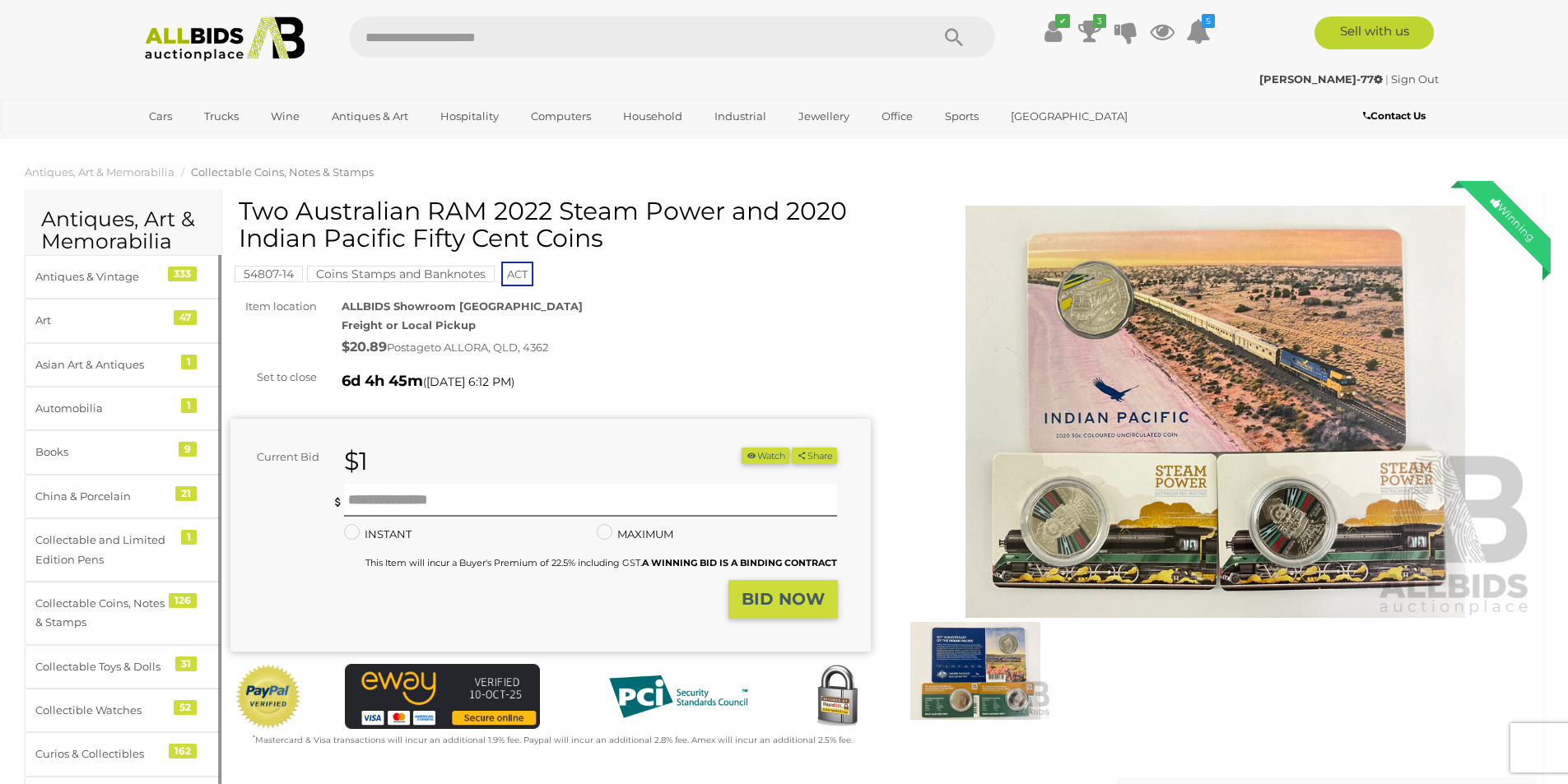
scroll to position [82, 0]
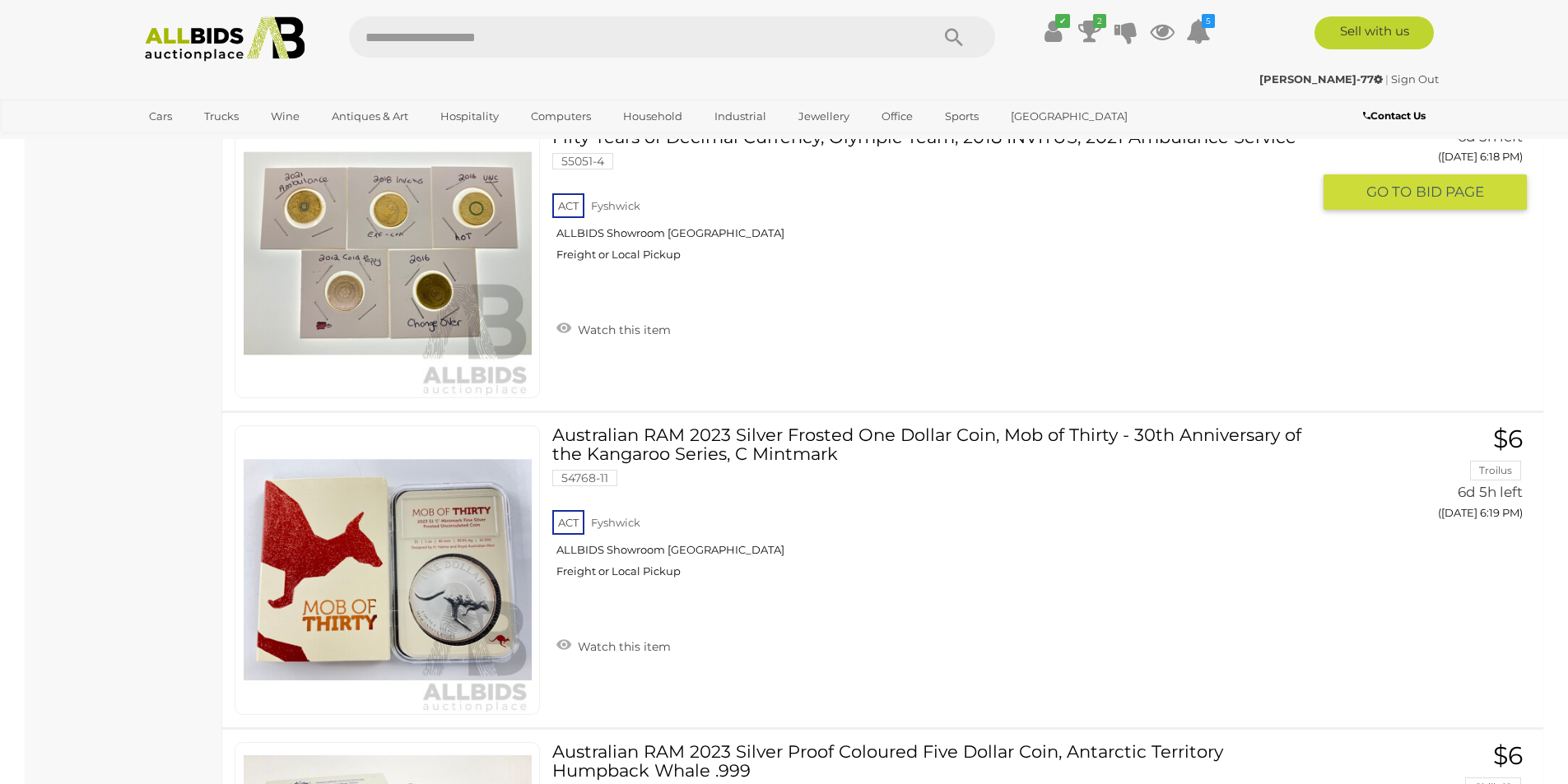
scroll to position [14905, 0]
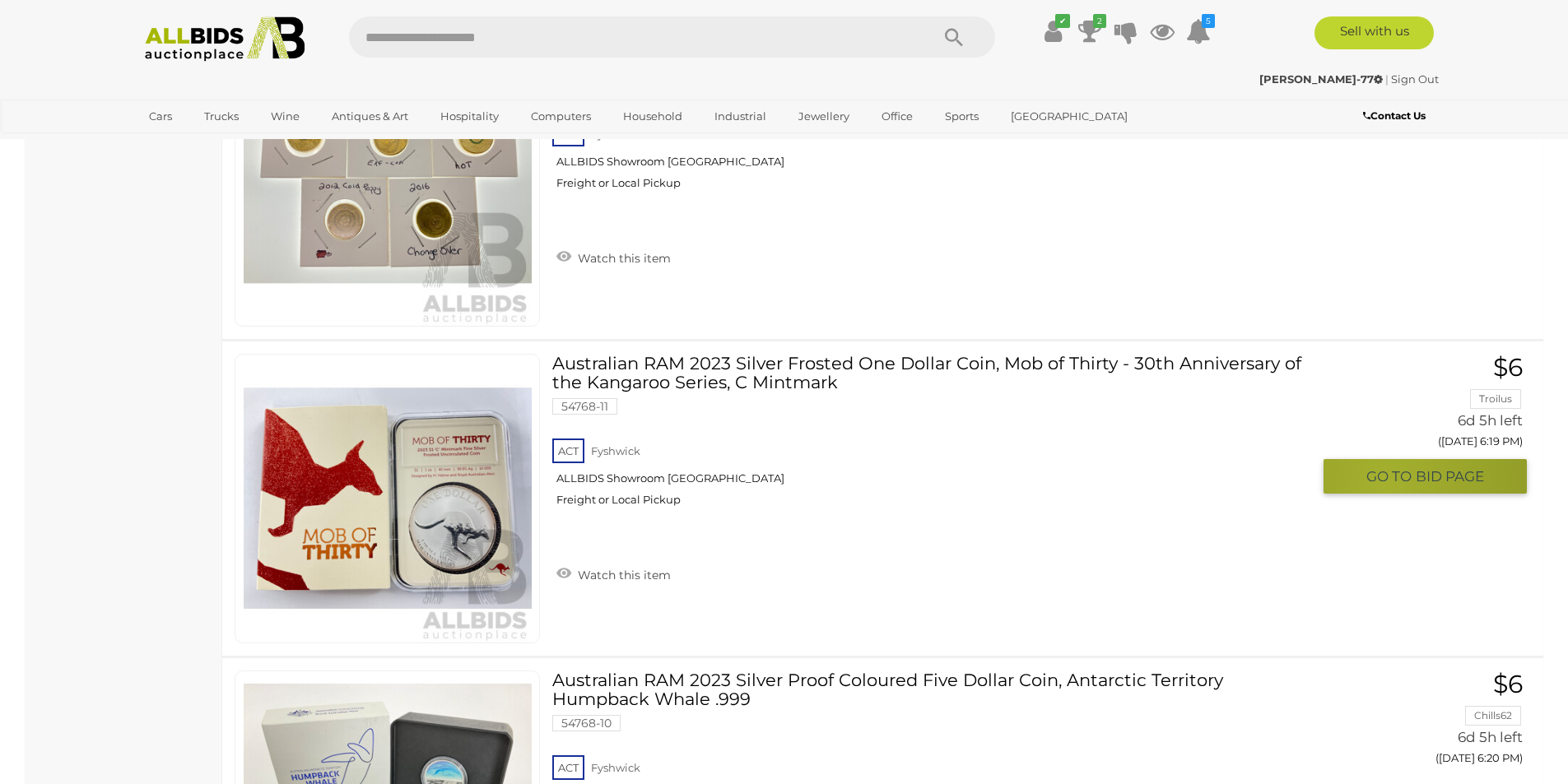
click at [1385, 482] on span "GO TO" at bounding box center [1390, 476] width 49 height 19
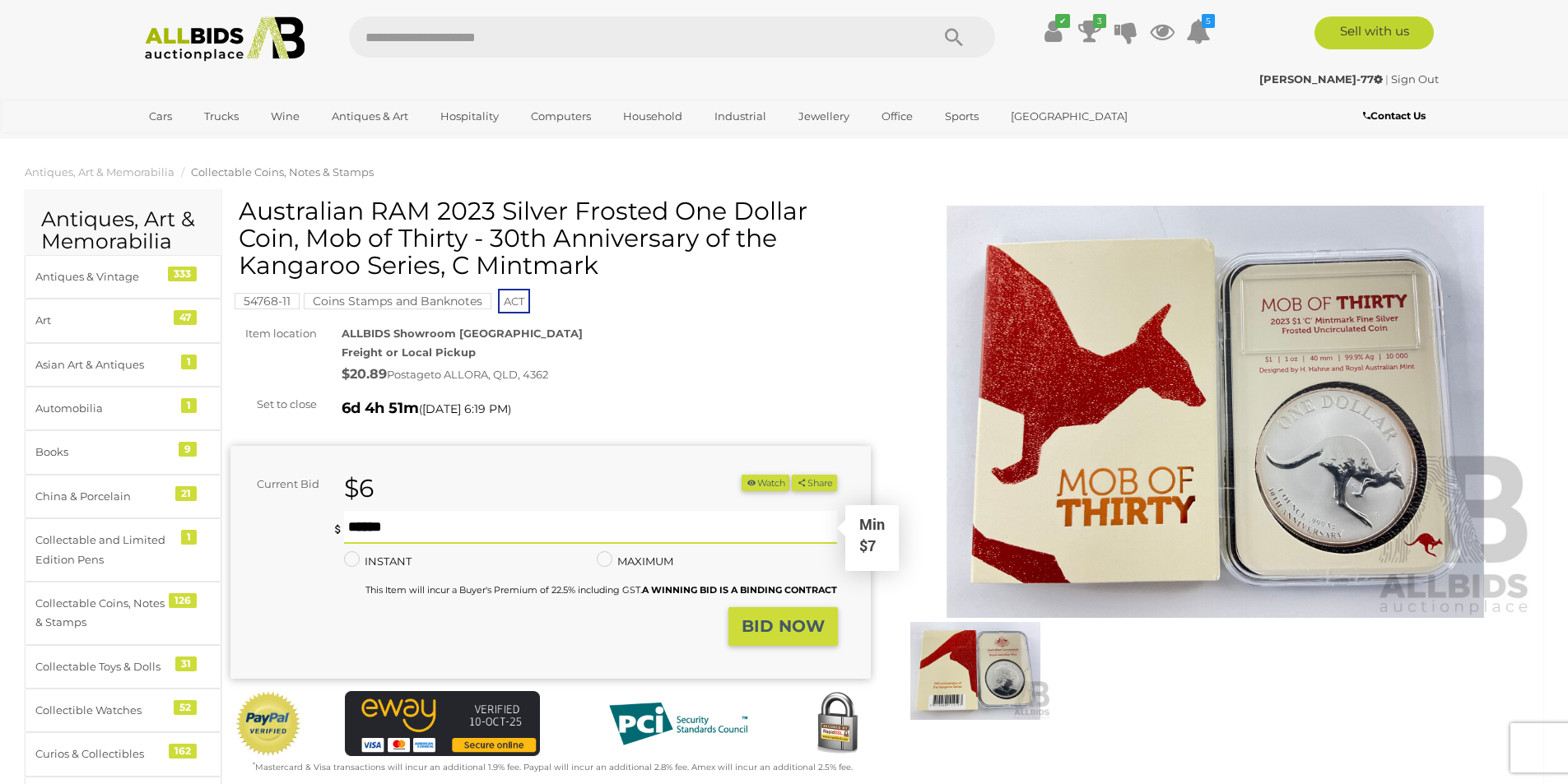
click at [553, 520] on input "text" at bounding box center [590, 527] width 494 height 33
type input "**"
click at [761, 632] on strong "BID NOW" at bounding box center [783, 625] width 83 height 20
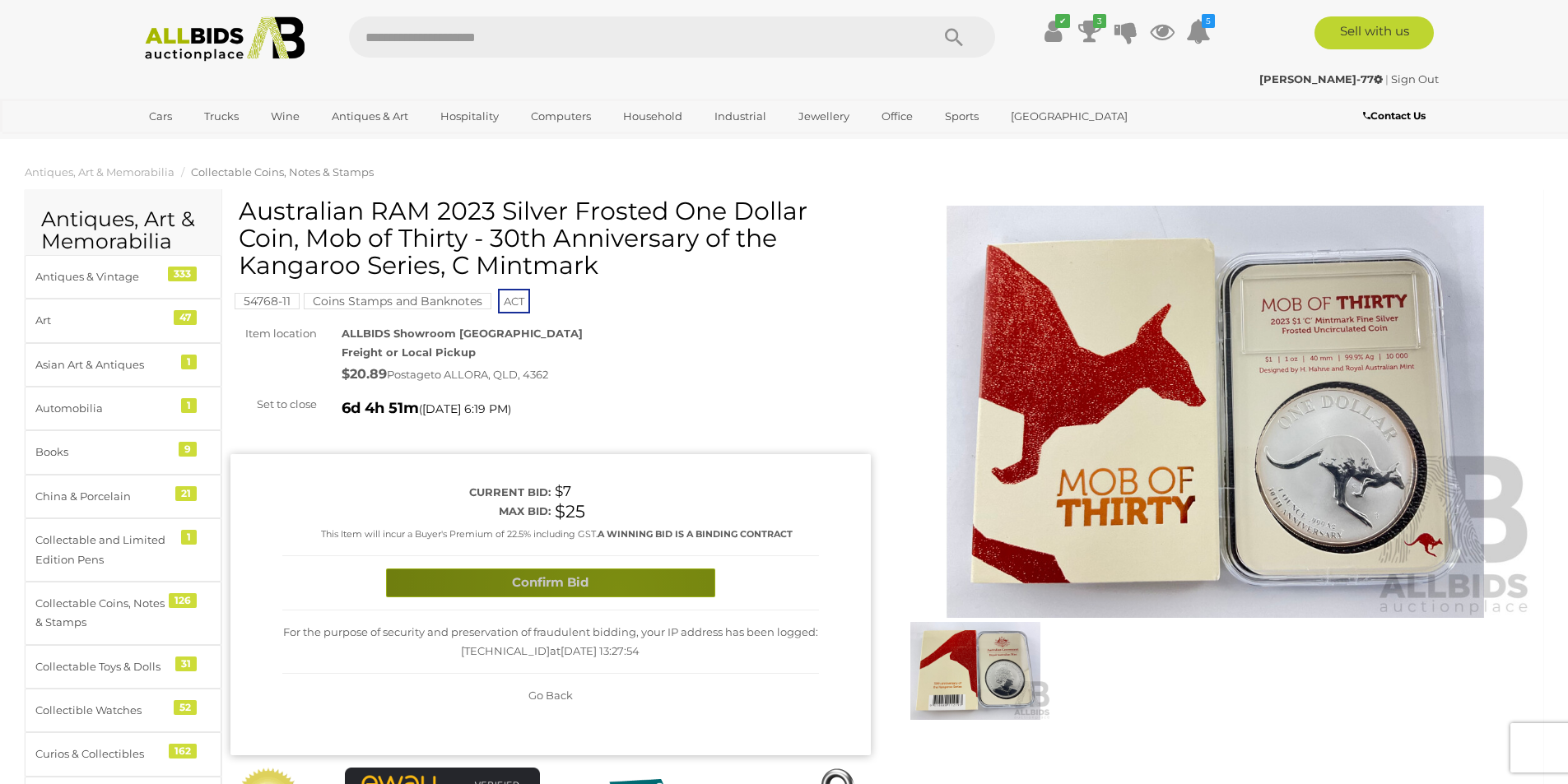
click at [617, 592] on button "Confirm Bid" at bounding box center [551, 582] width 329 height 28
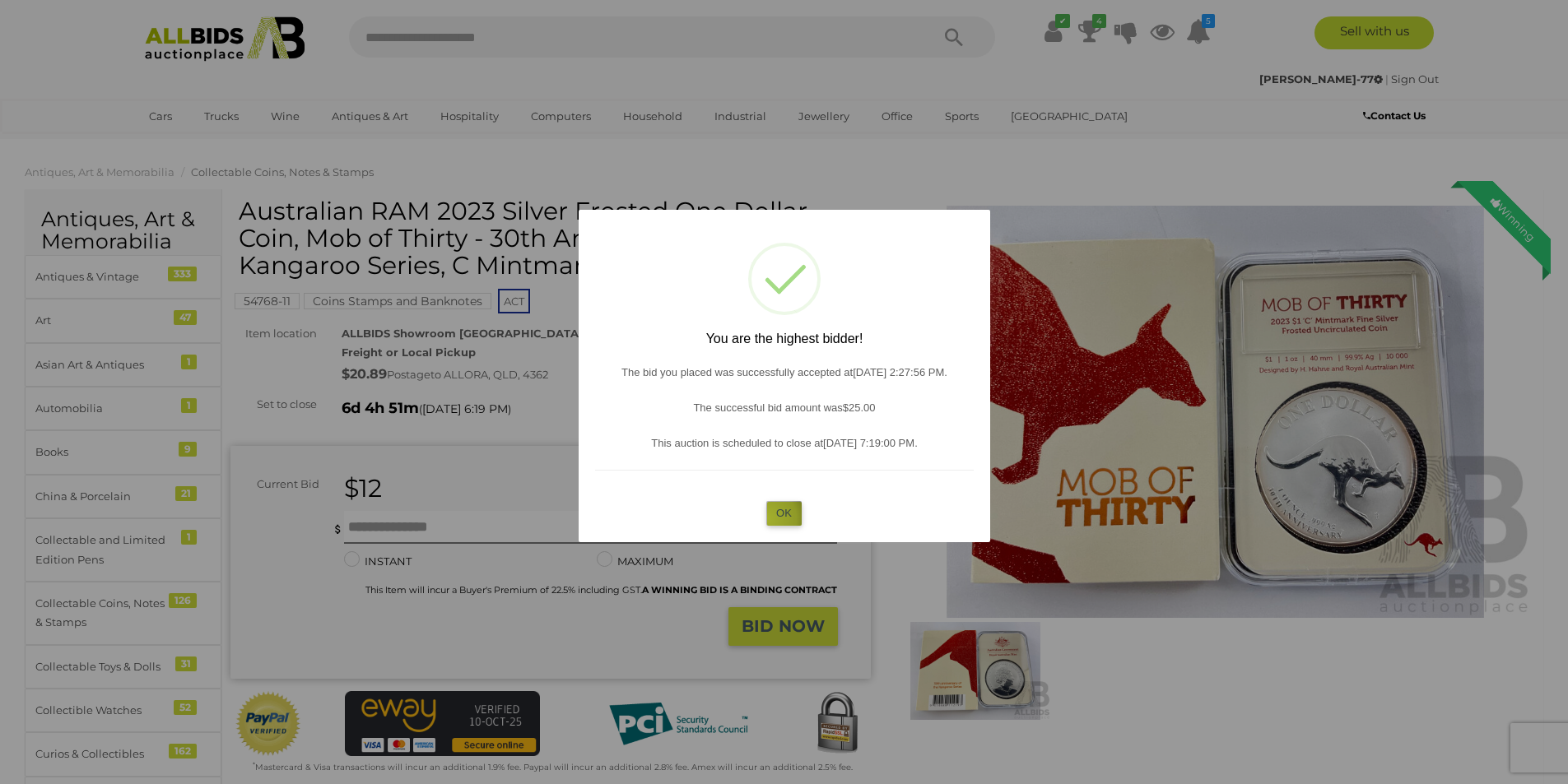
click at [766, 519] on button "OK" at bounding box center [784, 513] width 35 height 24
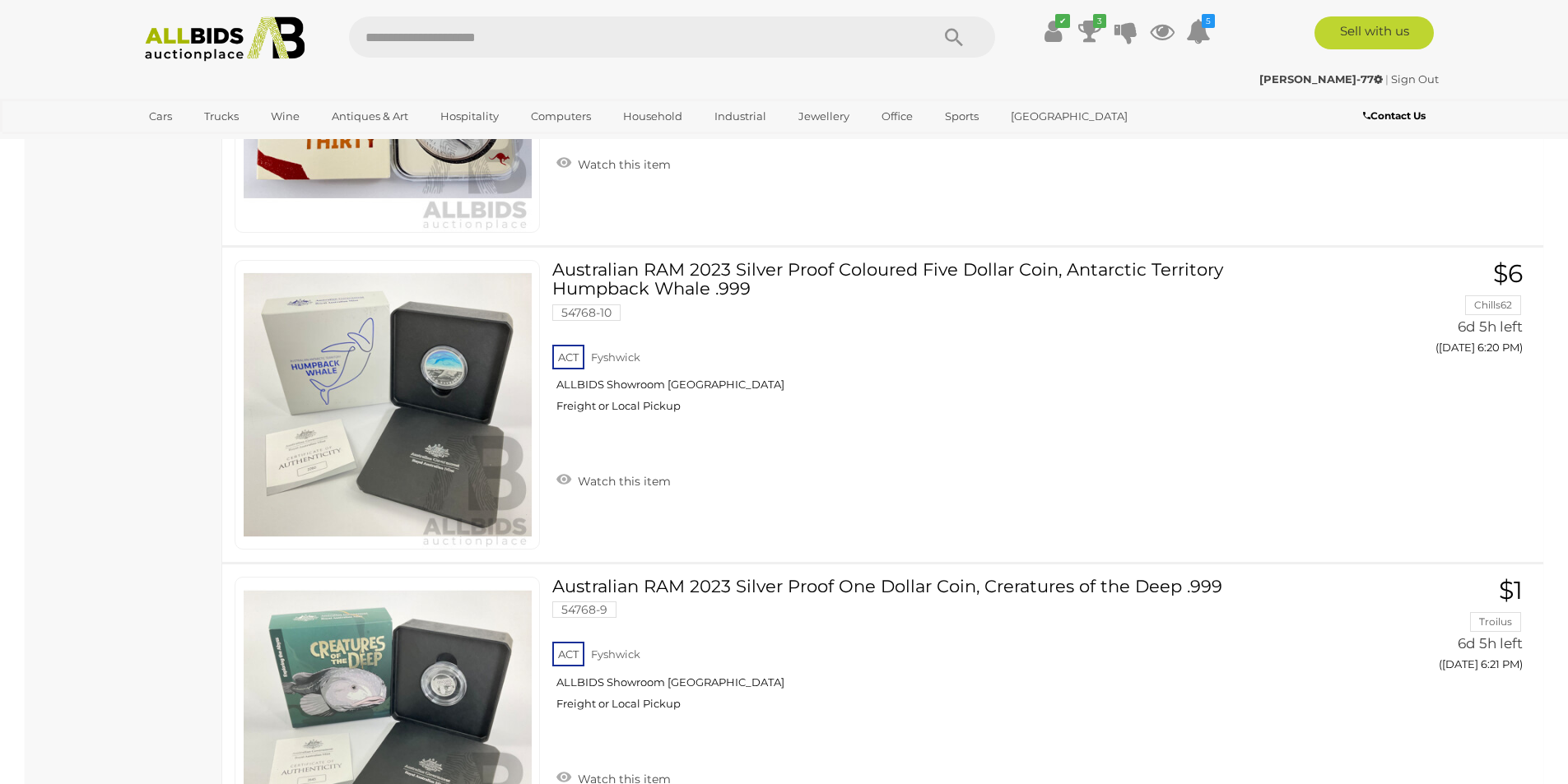
scroll to position [15447, 0]
